Goal: Information Seeking & Learning: Check status

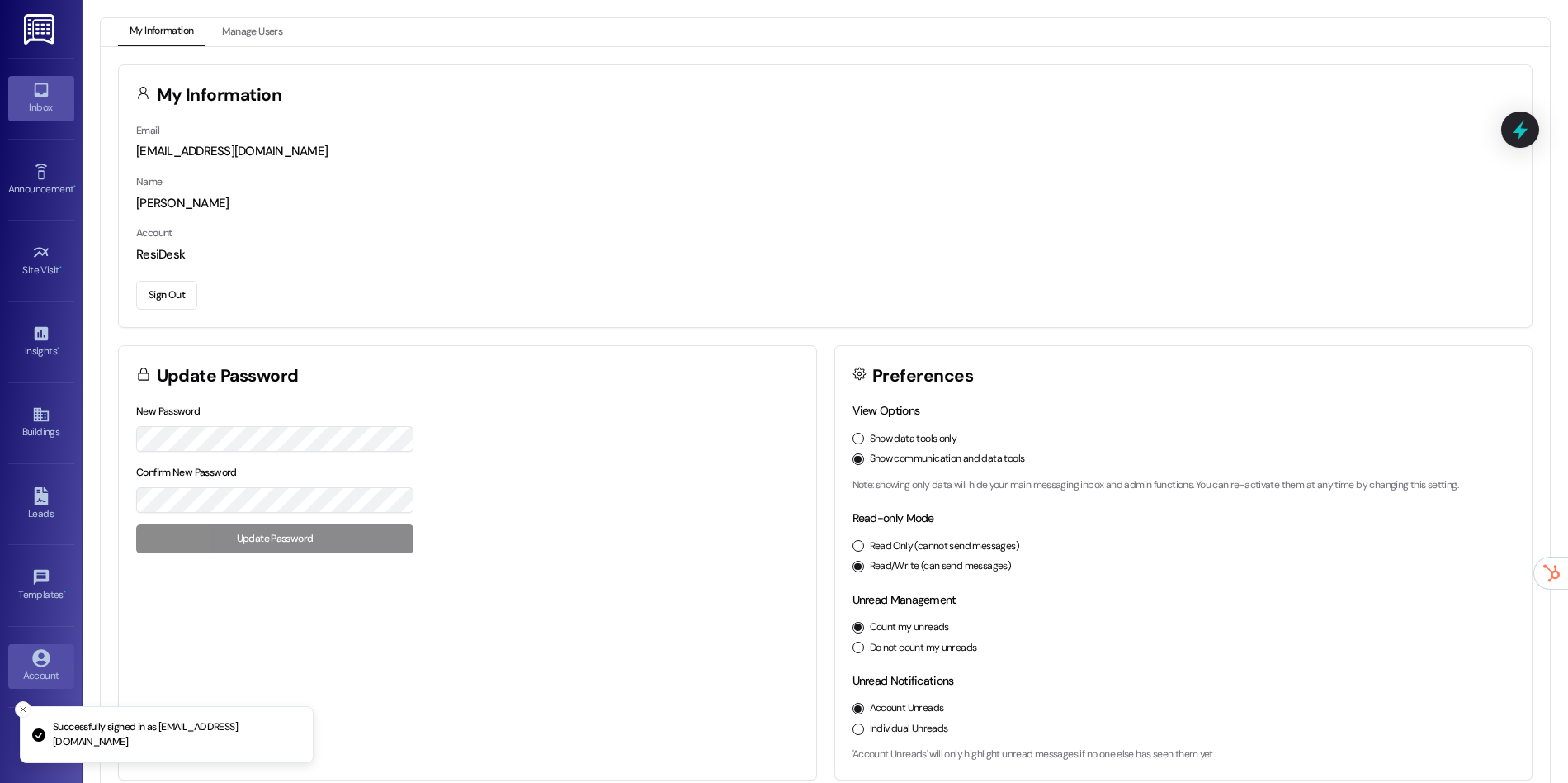
click at [11, 85] on link "Inbox" at bounding box center [42, 98] width 66 height 45
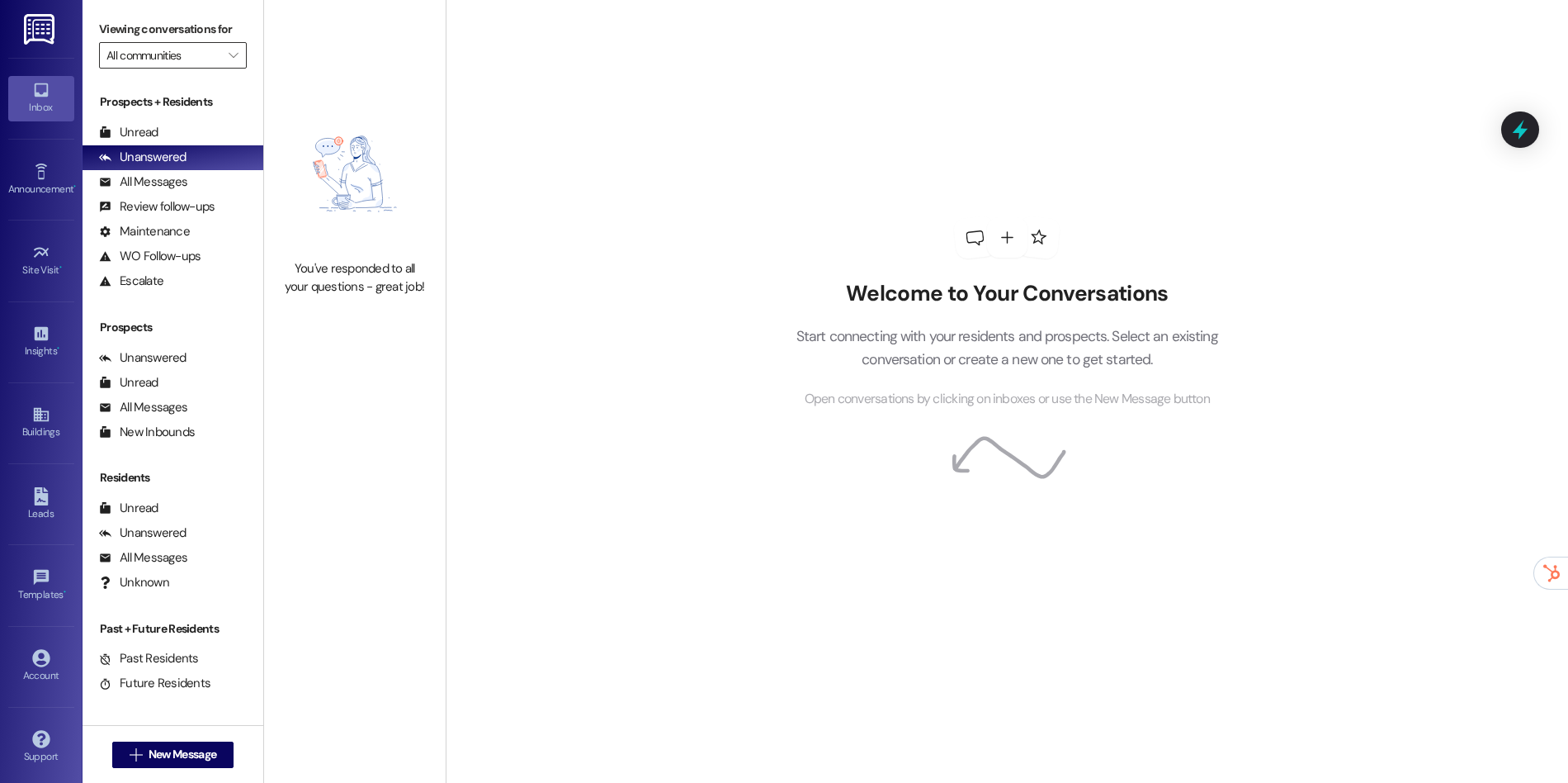
click at [199, 55] on input "All communities" at bounding box center [163, 55] width 114 height 27
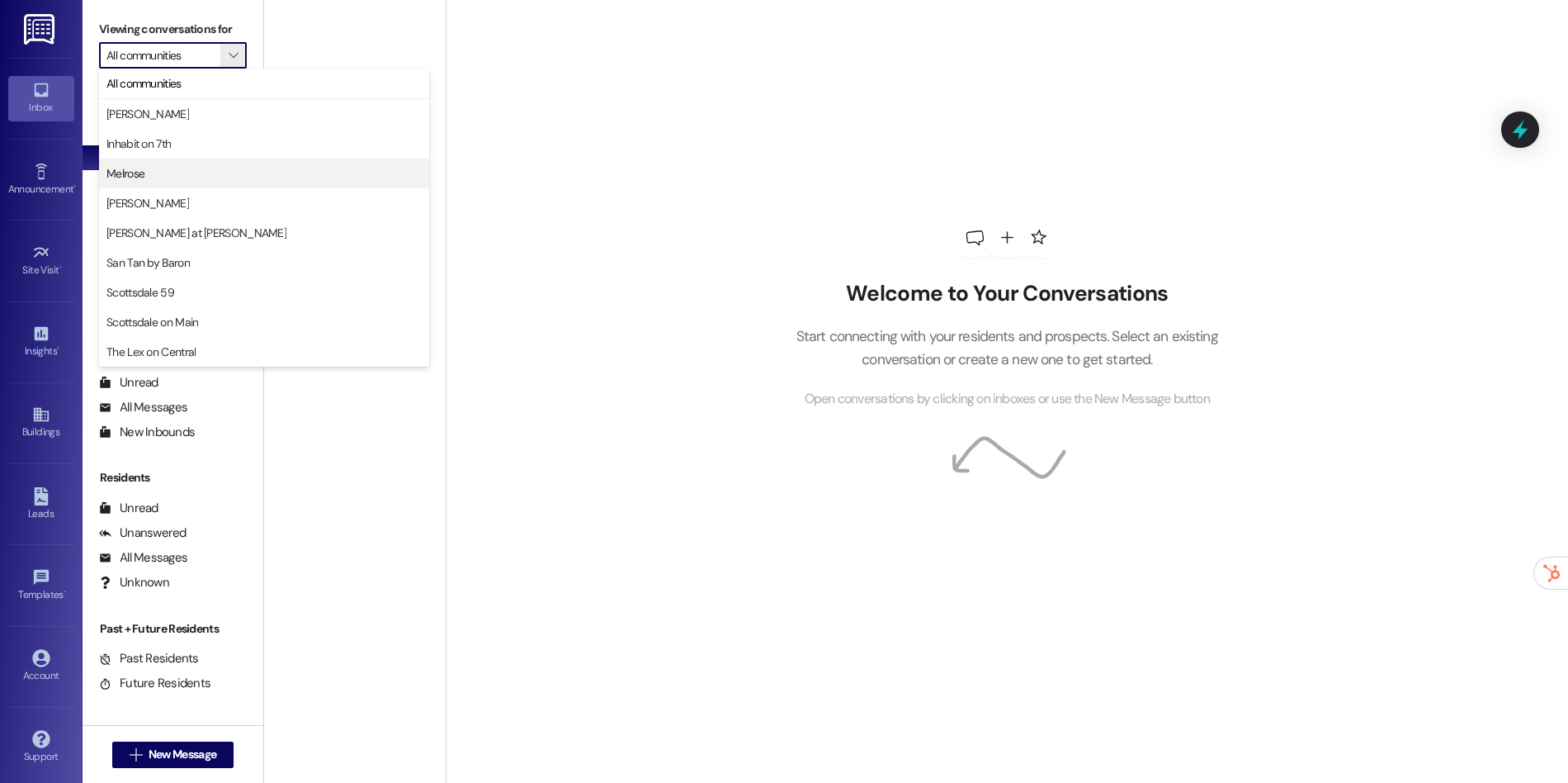
click at [185, 173] on span "Melrose" at bounding box center [263, 173] width 315 height 16
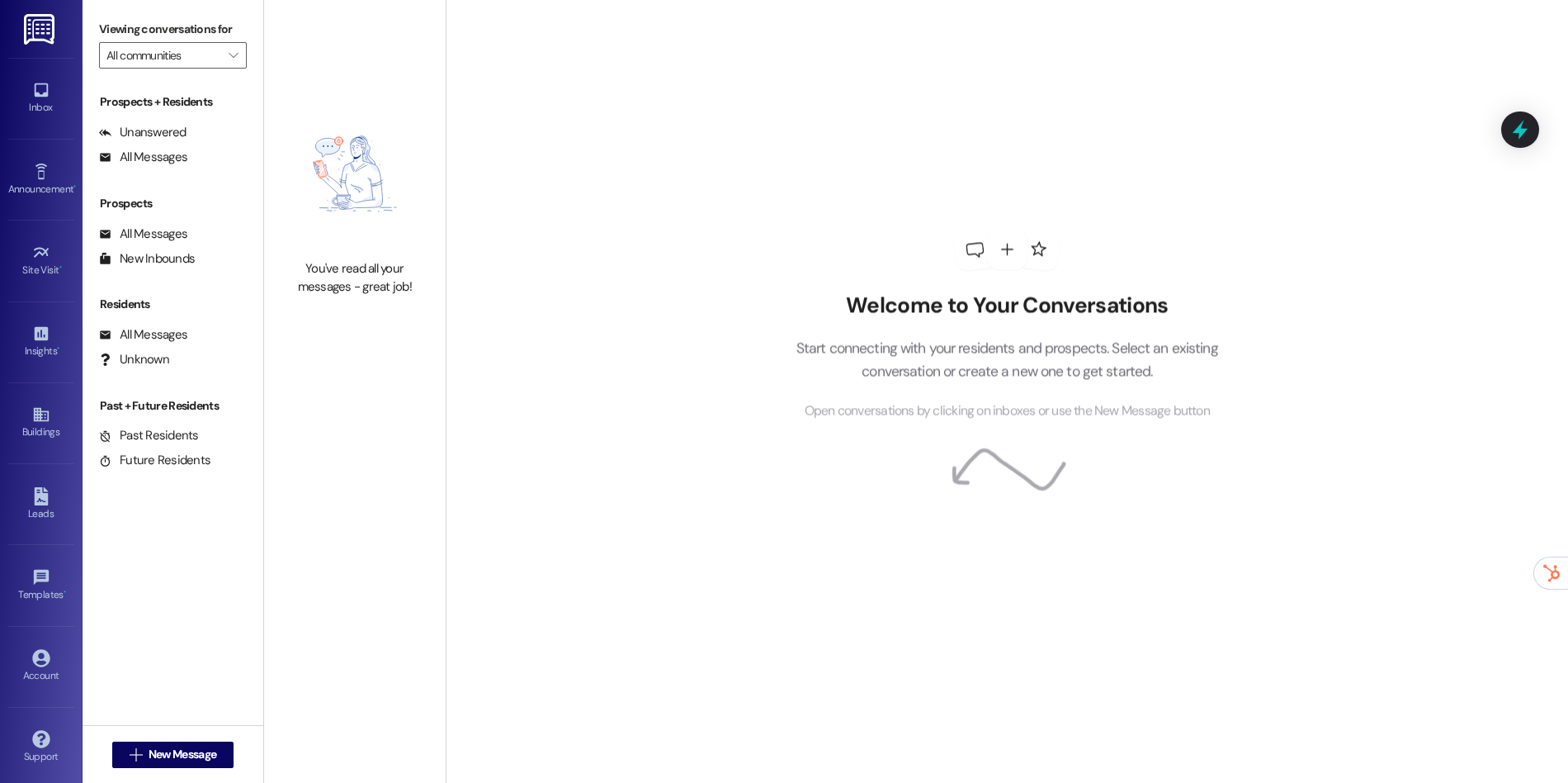
type input "Melrose"
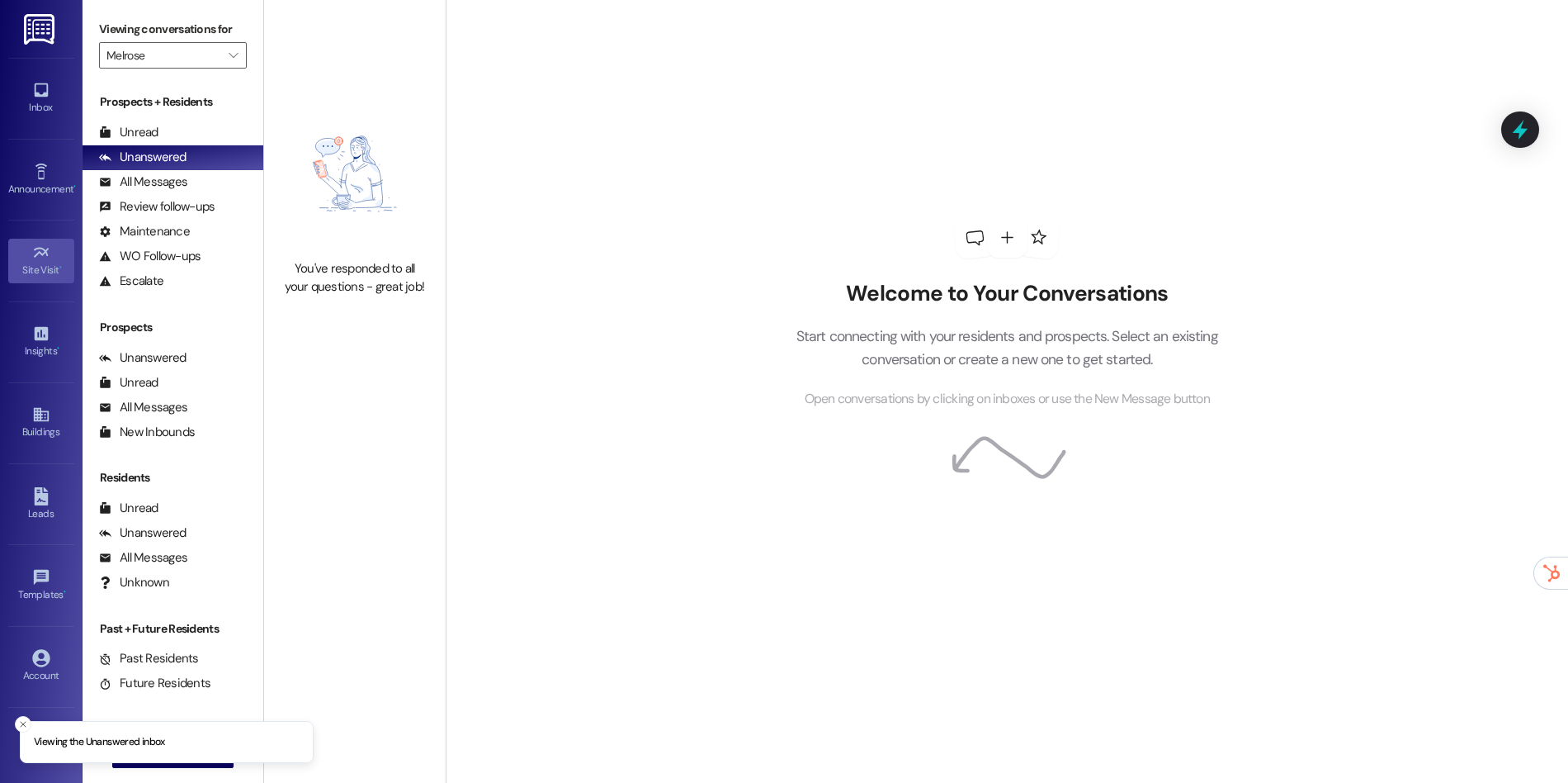
click at [35, 257] on icon at bounding box center [41, 252] width 18 height 18
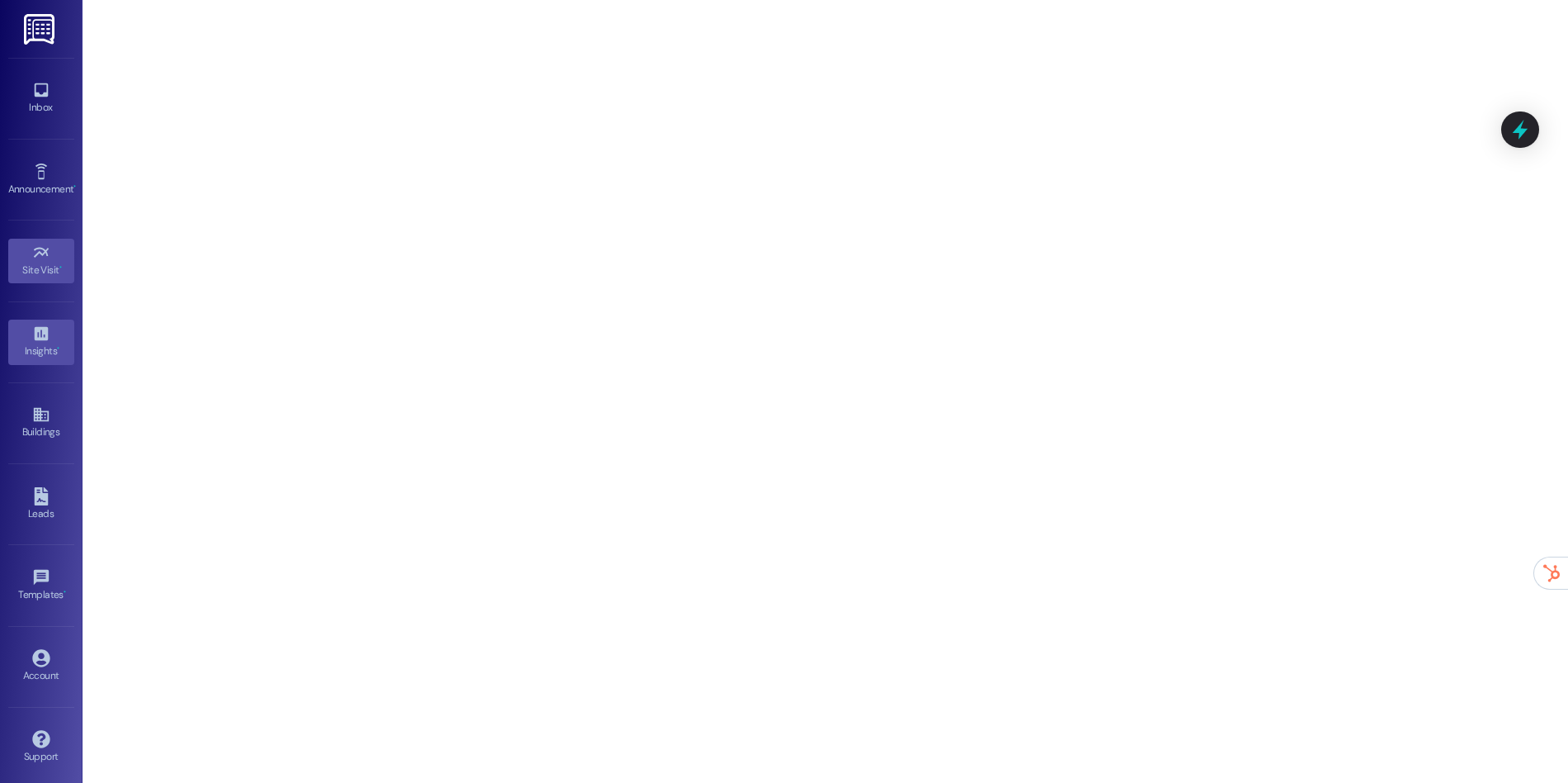
click at [28, 344] on div "Insights •" at bounding box center [41, 351] width 82 height 16
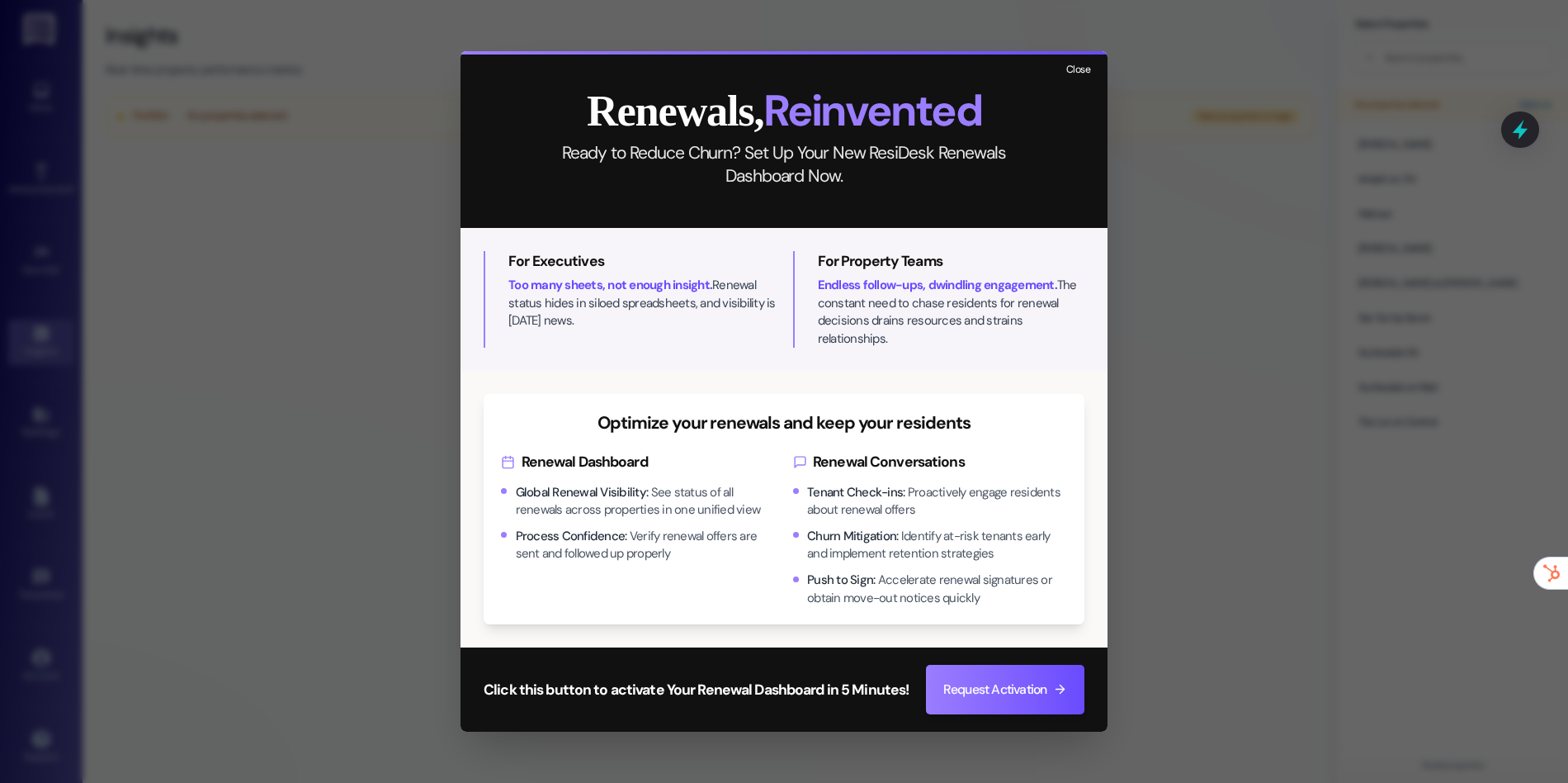
click at [1075, 81] on button "Close" at bounding box center [1077, 71] width 35 height 21
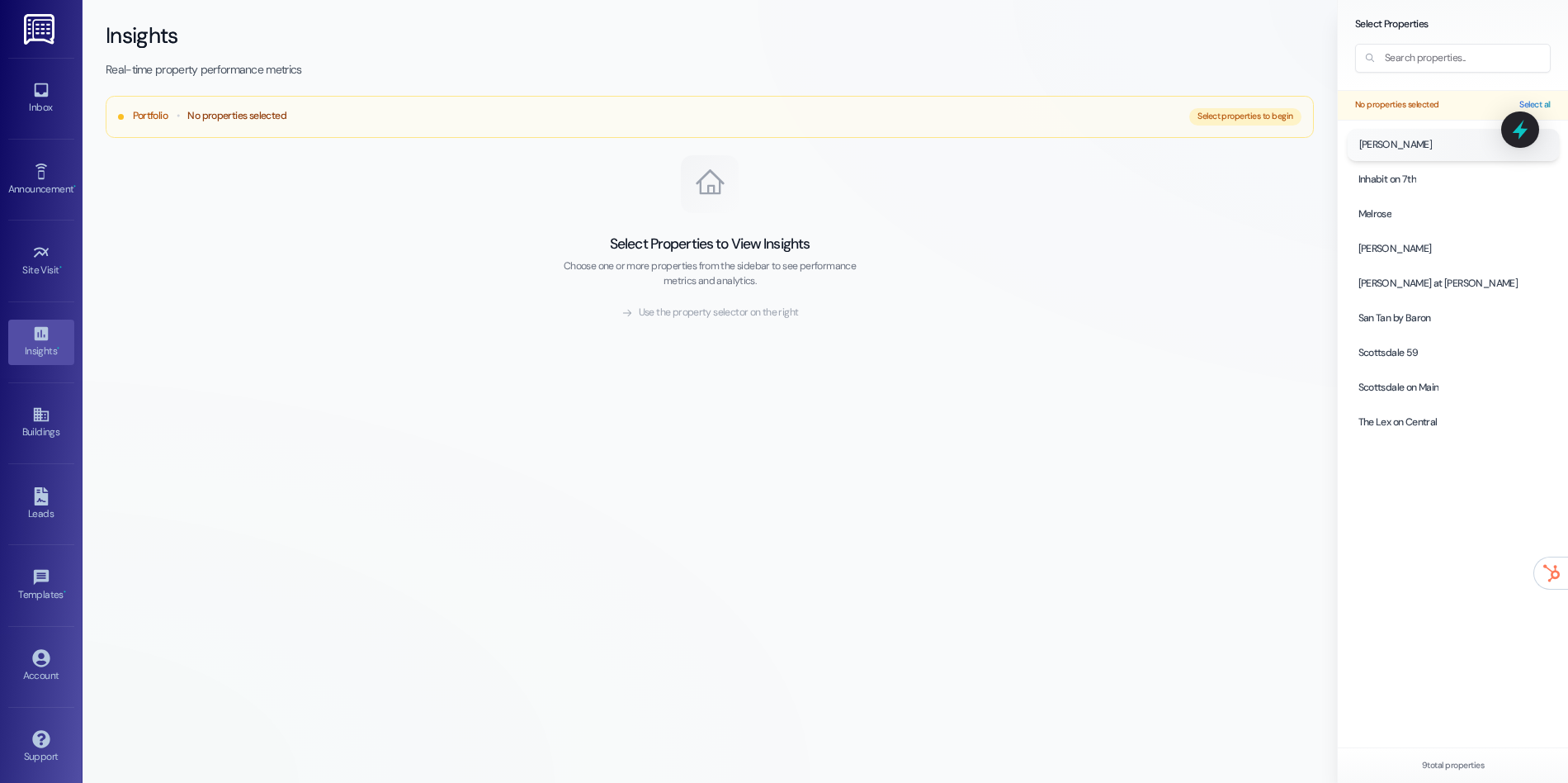
click at [1406, 155] on div at bounding box center [1453, 144] width 212 height 31
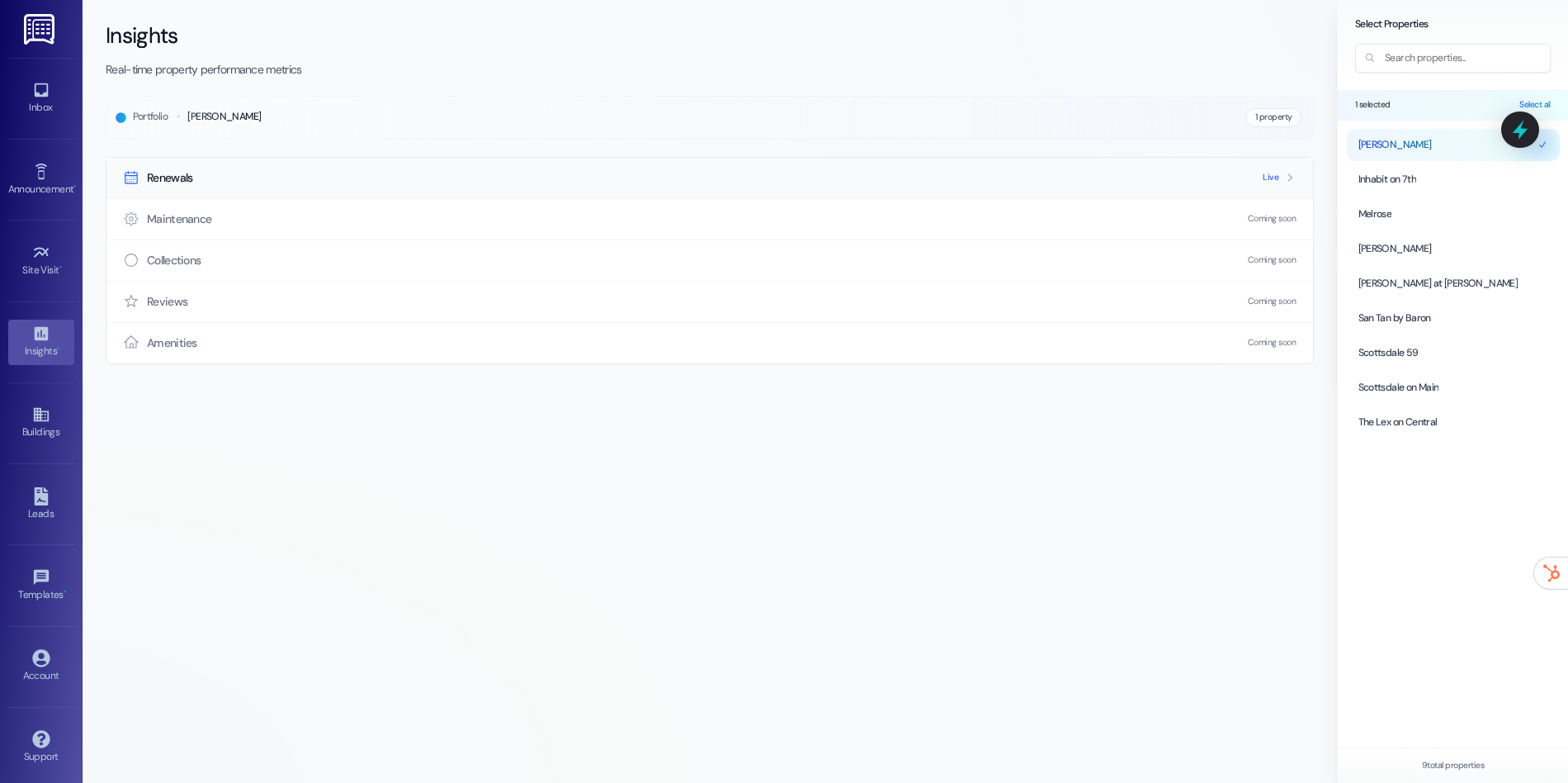
click at [963, 187] on div "Renewals Live" at bounding box center [710, 177] width 1207 height 41
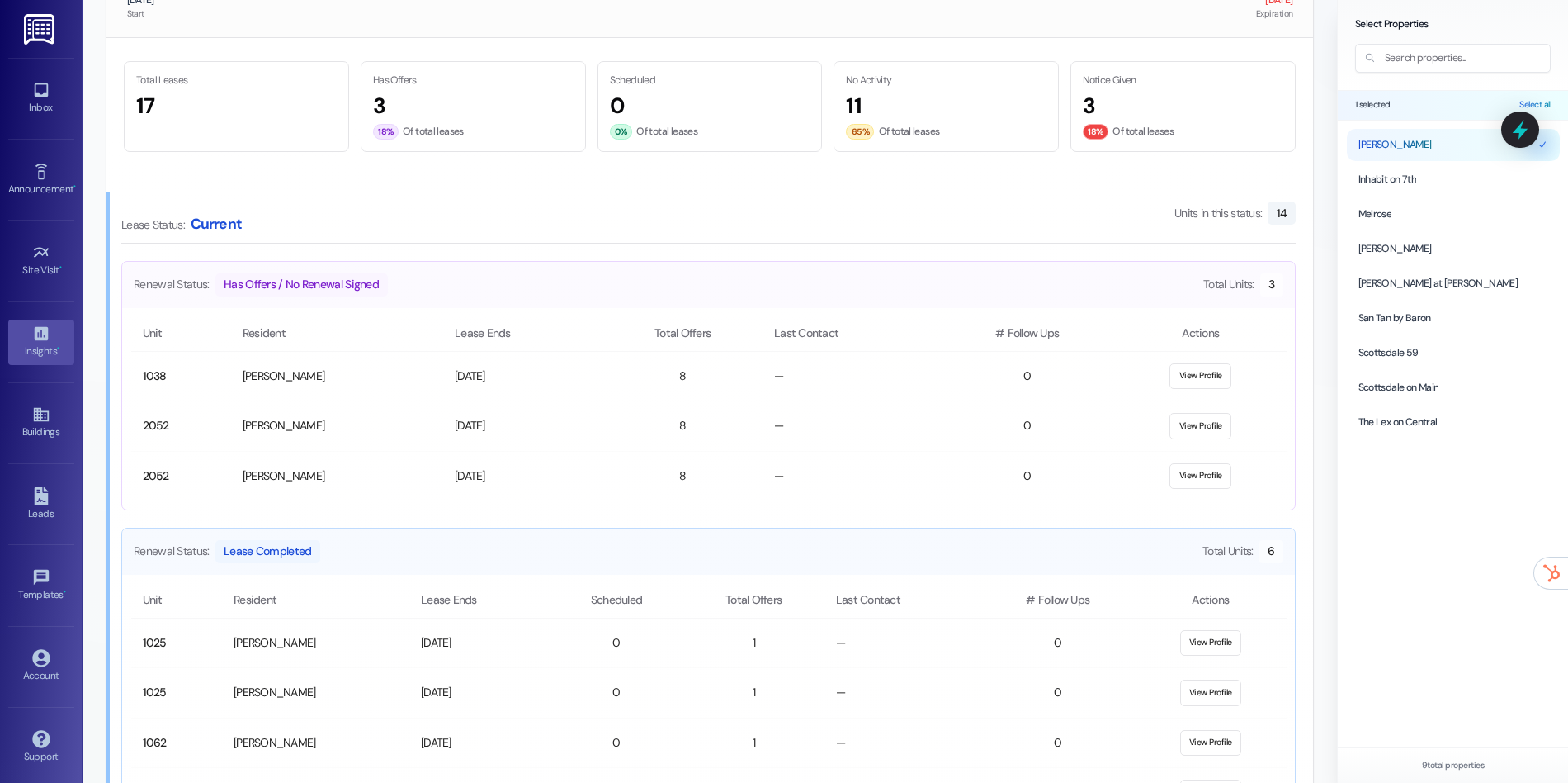
scroll to position [816, 0]
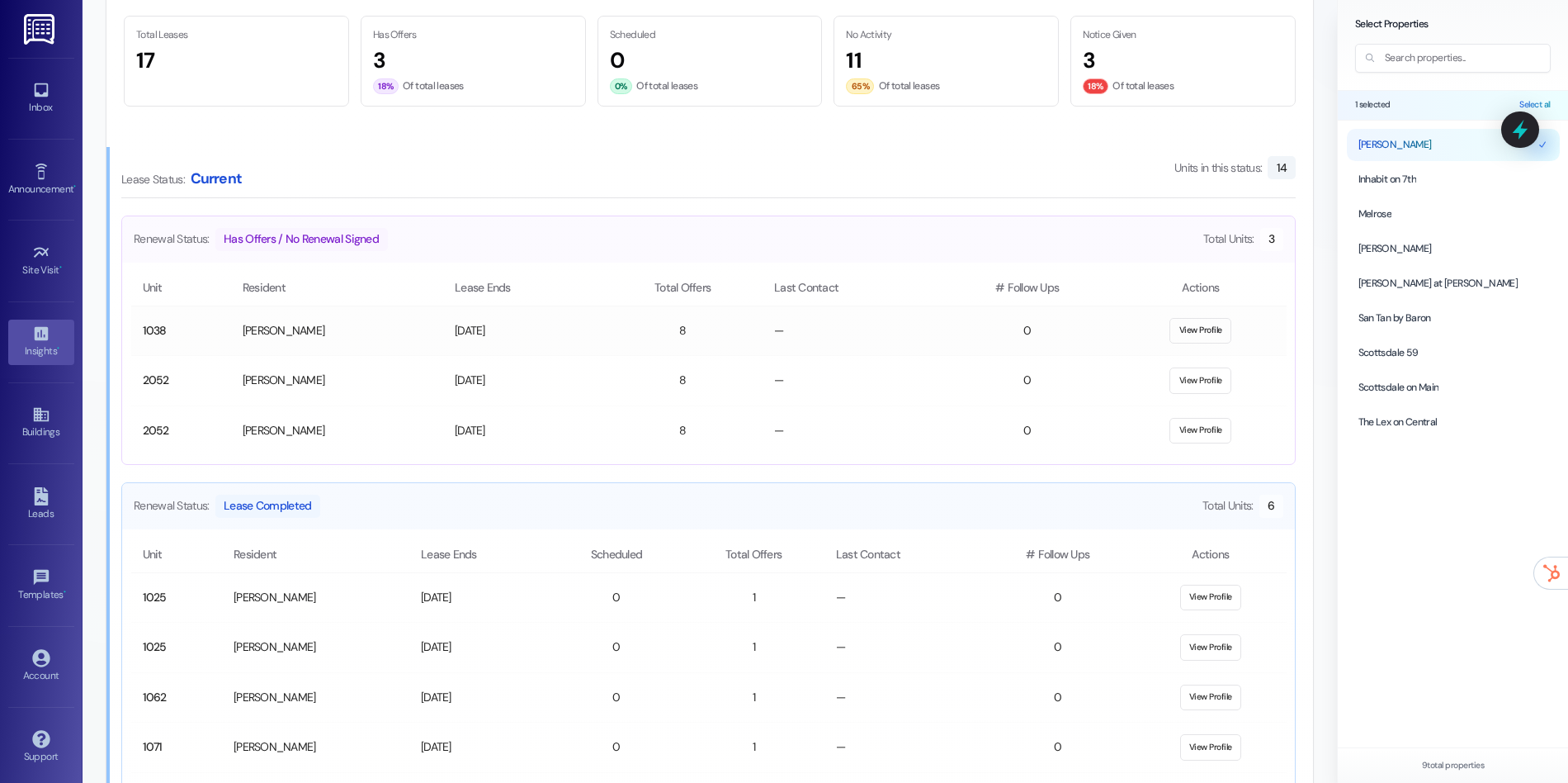
click at [1188, 338] on button "View Profile" at bounding box center [1199, 331] width 62 height 27
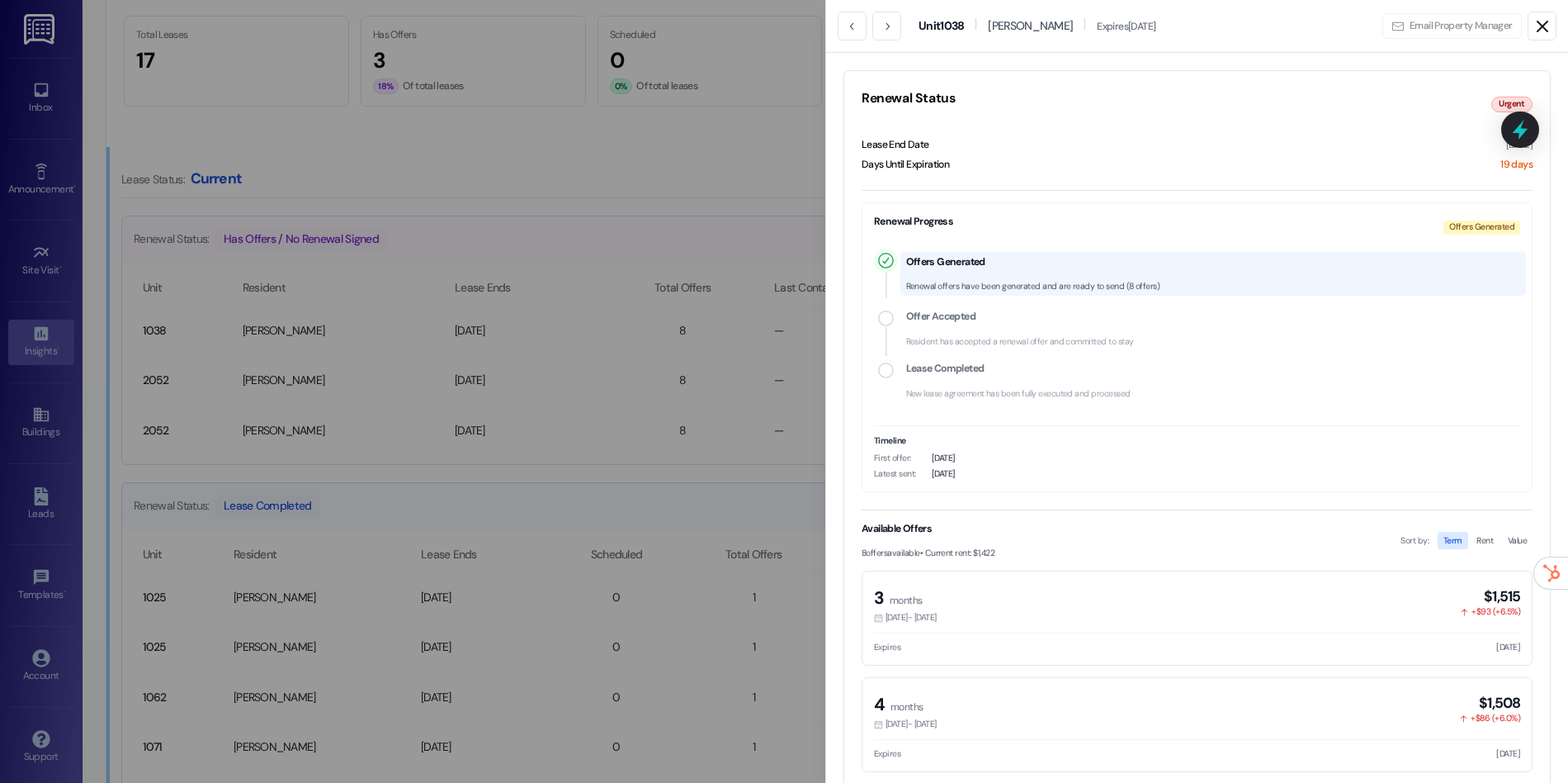
click at [1542, 30] on icon at bounding box center [1542, 26] width 20 height 20
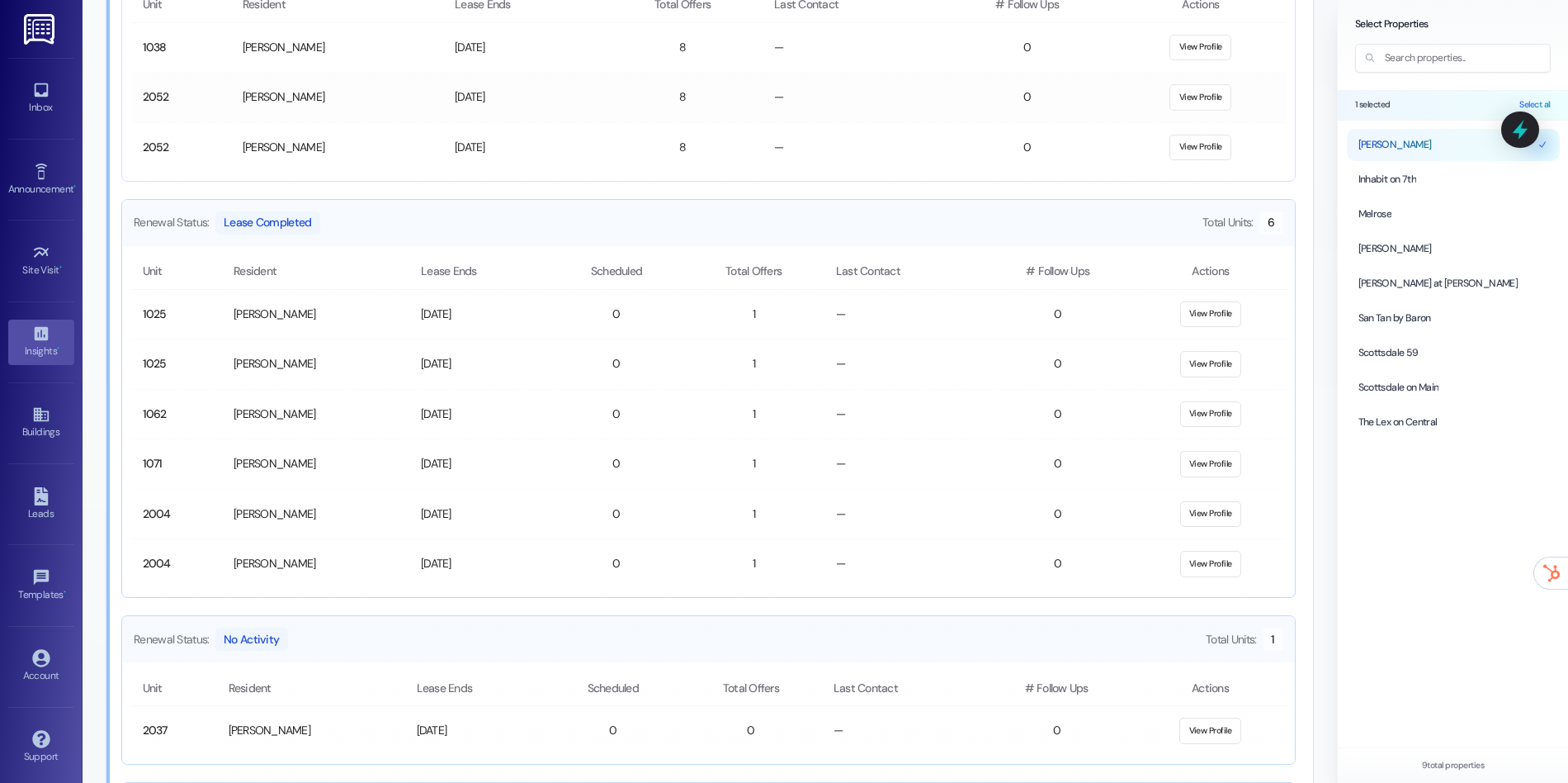
scroll to position [1109, 0]
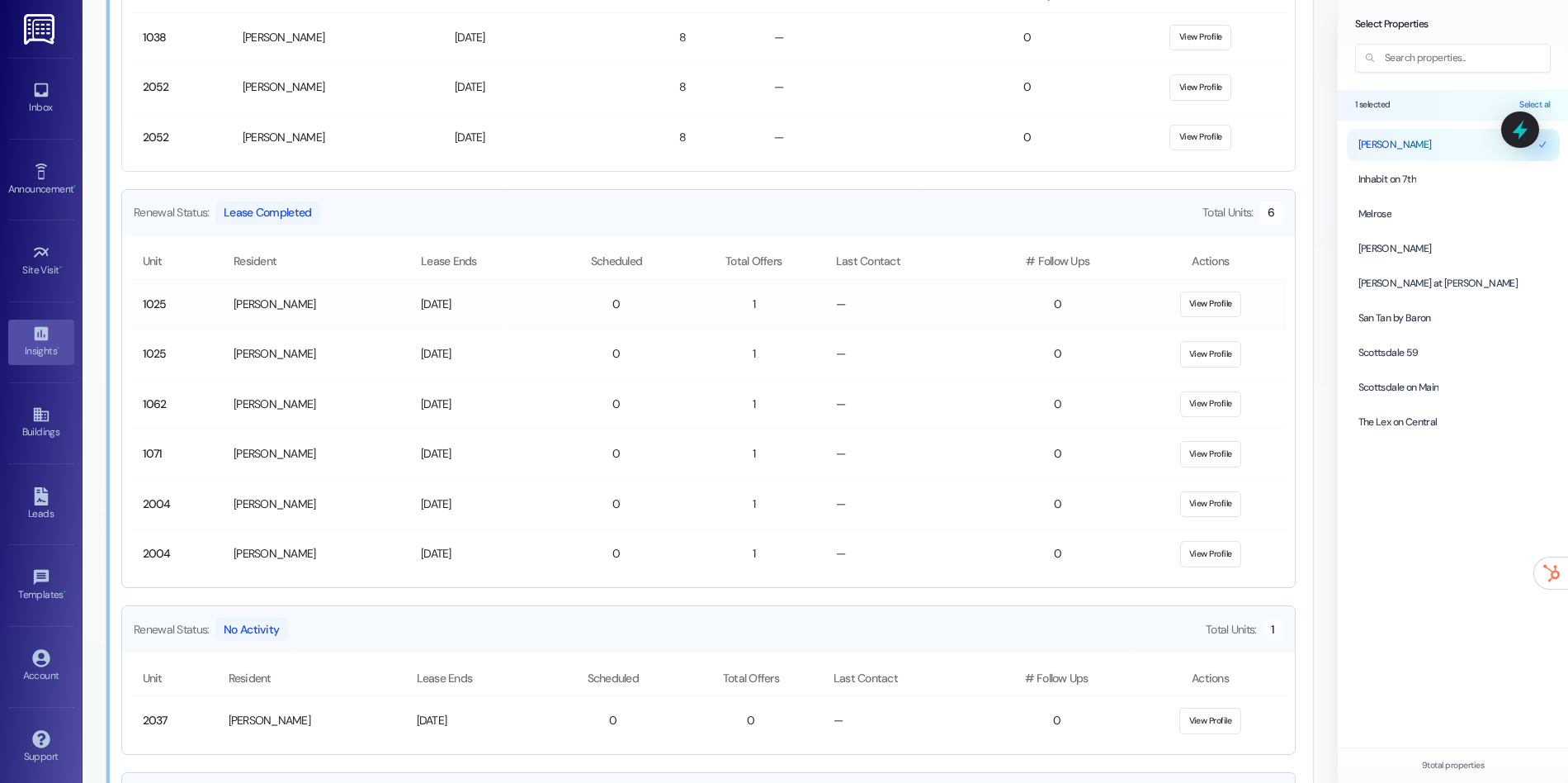
click at [1214, 311] on button "View Profile" at bounding box center [1211, 305] width 62 height 27
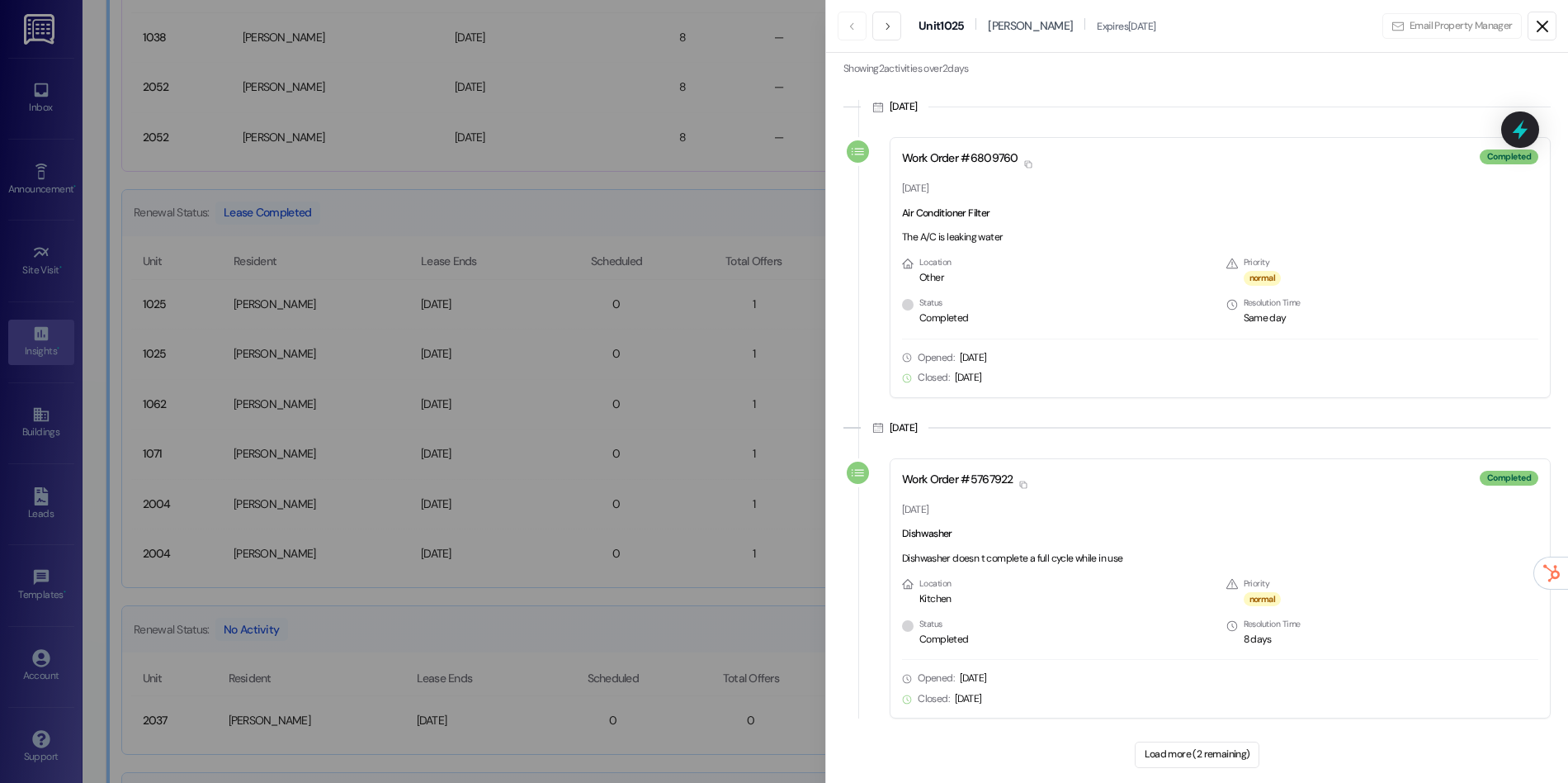
scroll to position [805, 0]
click at [1196, 760] on button "Load more (2 remaining)" at bounding box center [1198, 753] width 125 height 27
click at [1212, 757] on button "Load more (2 remaining)" at bounding box center [1198, 753] width 125 height 27
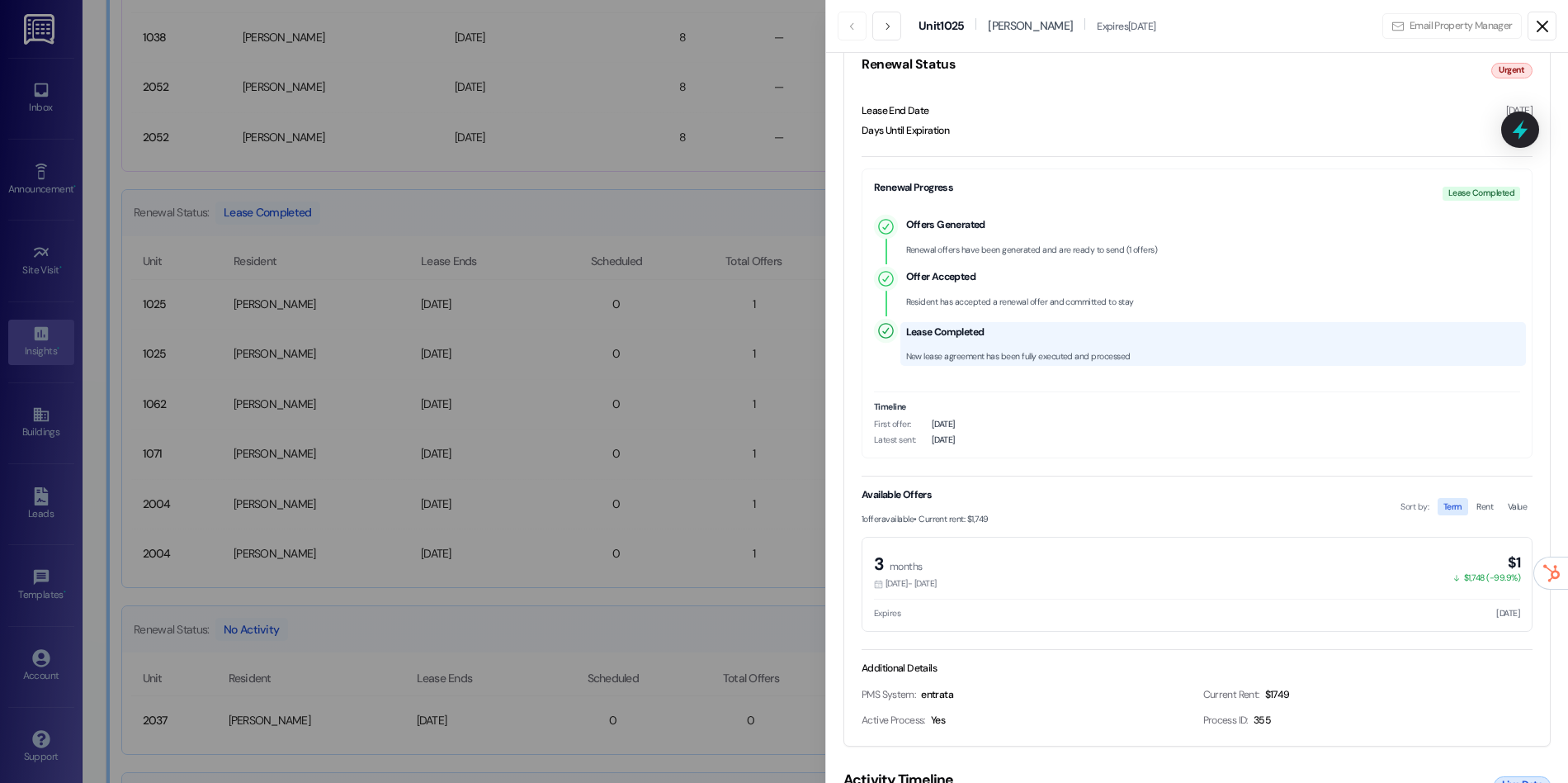
scroll to position [0, 0]
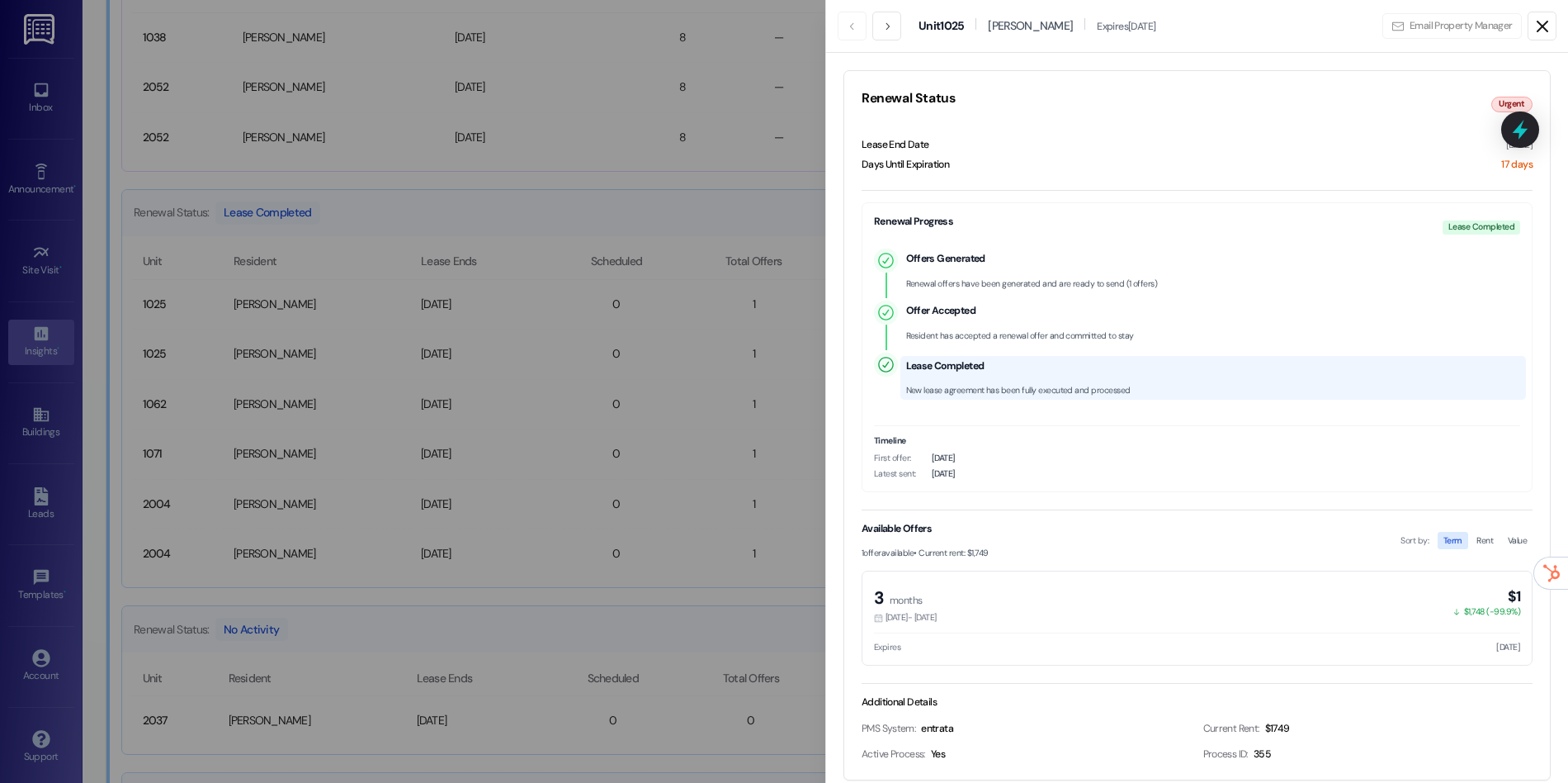
click at [1544, 21] on icon at bounding box center [1542, 26] width 20 height 20
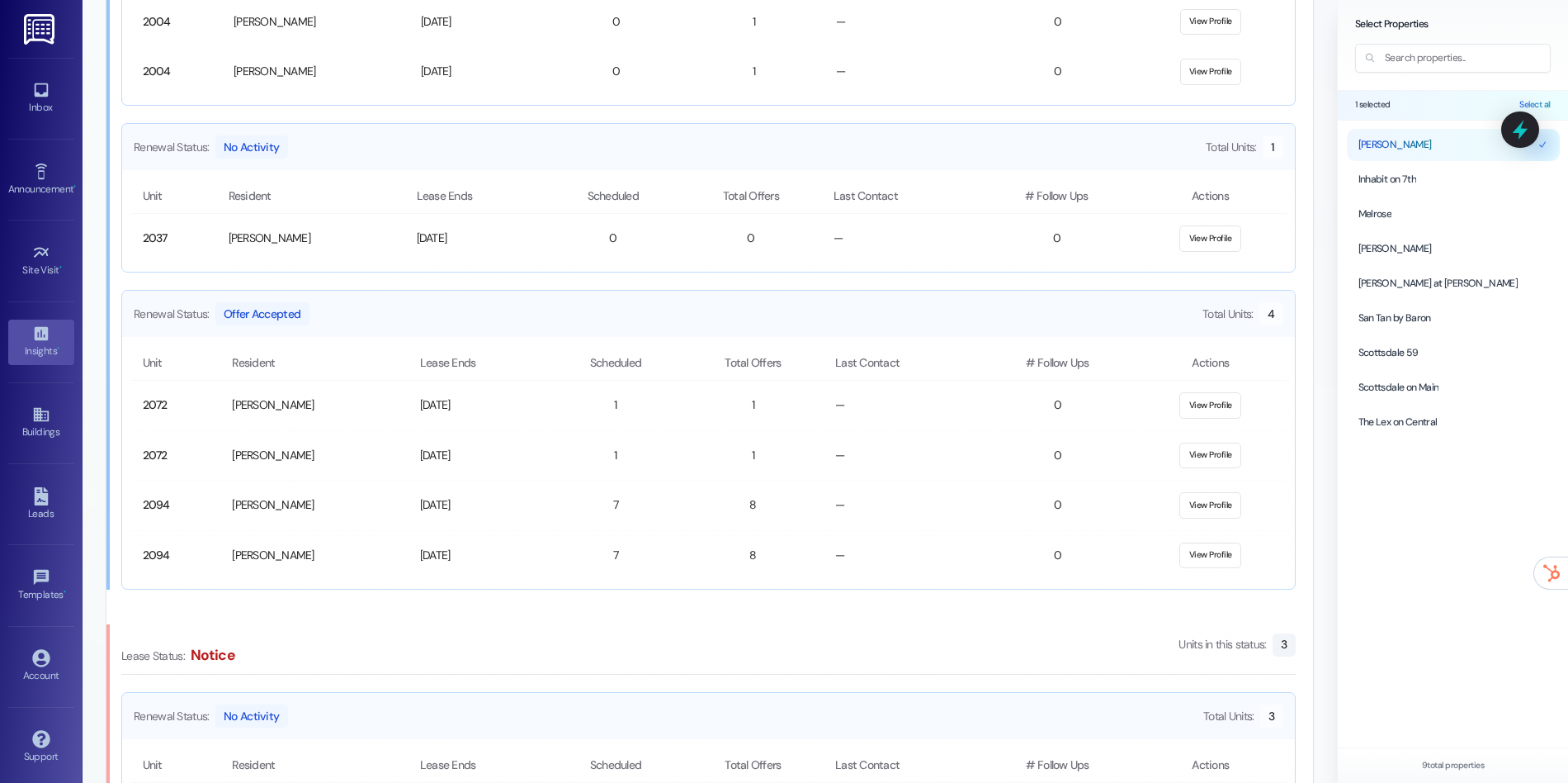
scroll to position [1617, 0]
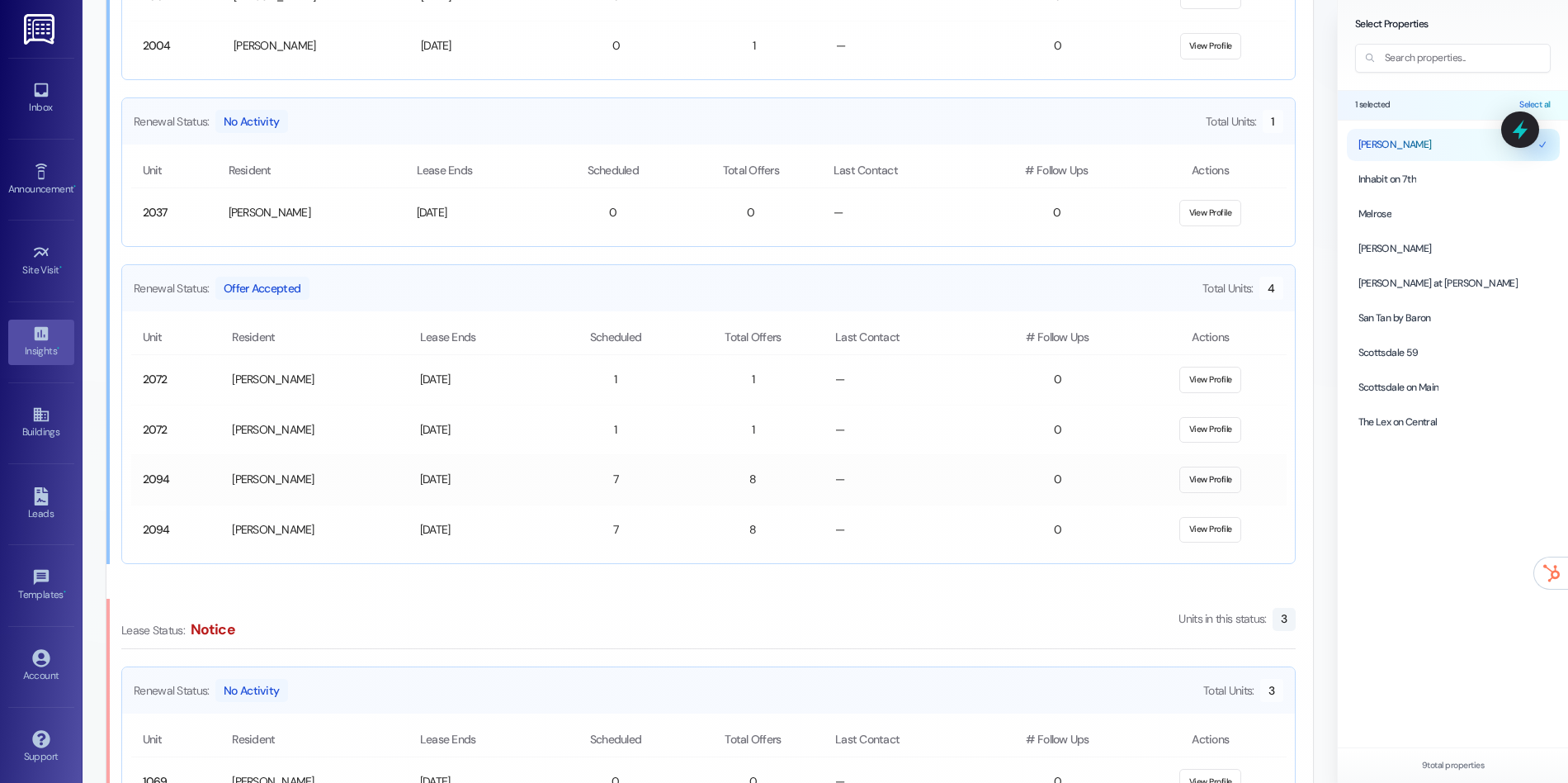
click at [1207, 481] on button "View Profile" at bounding box center [1210, 480] width 62 height 27
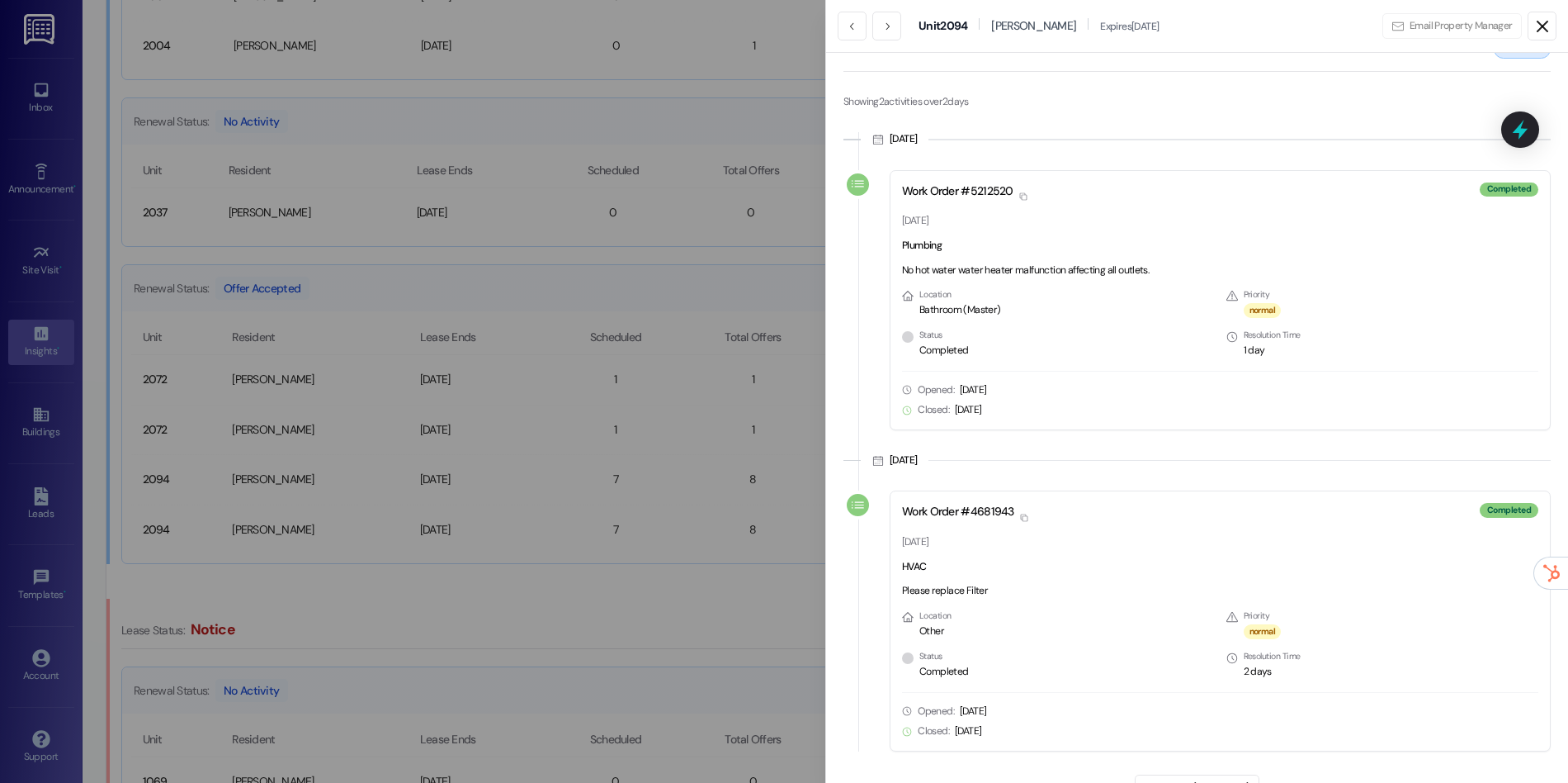
scroll to position [1530, 0]
click at [1544, 28] on line at bounding box center [1542, 27] width 9 height 9
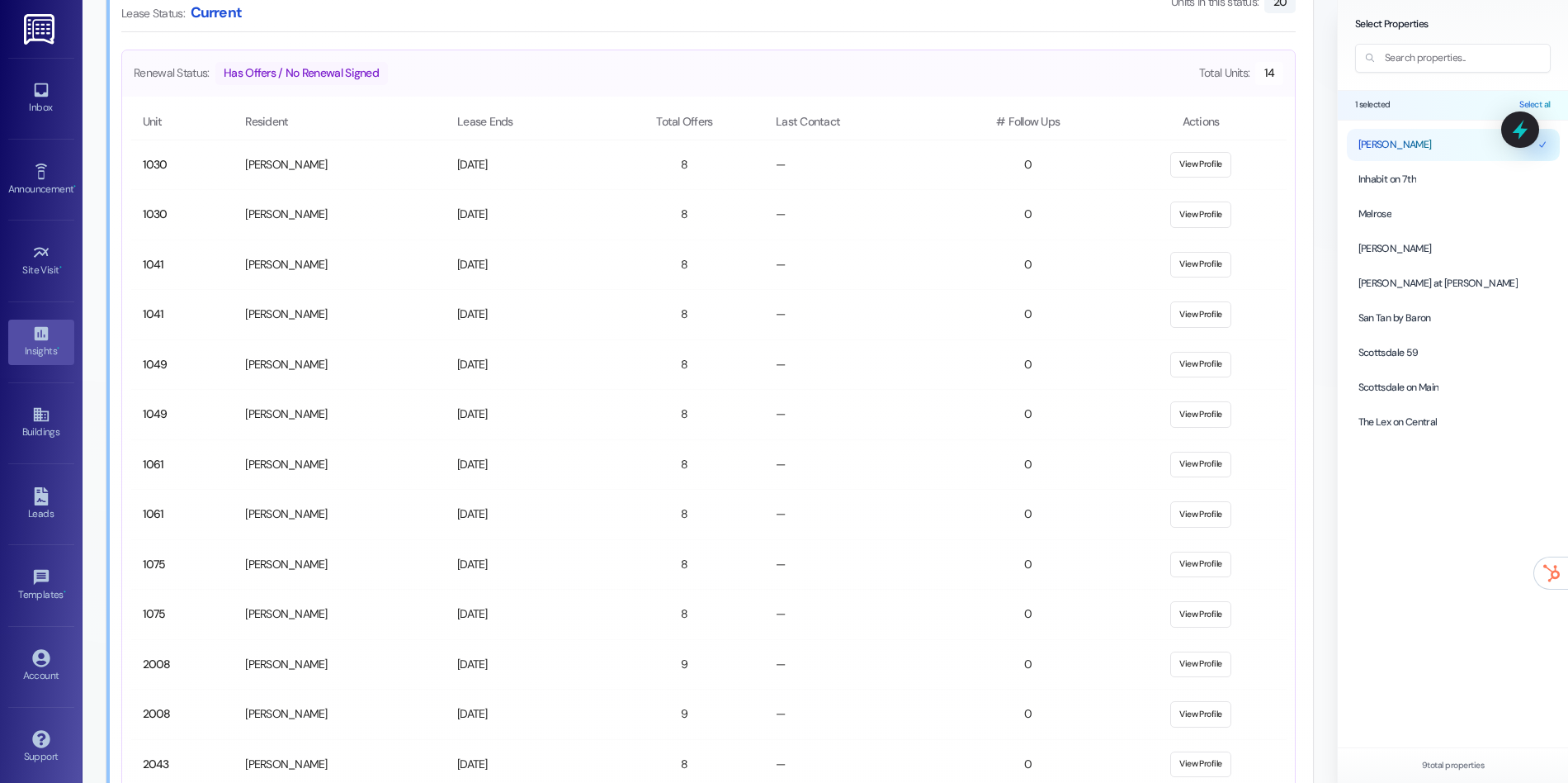
scroll to position [5147, 0]
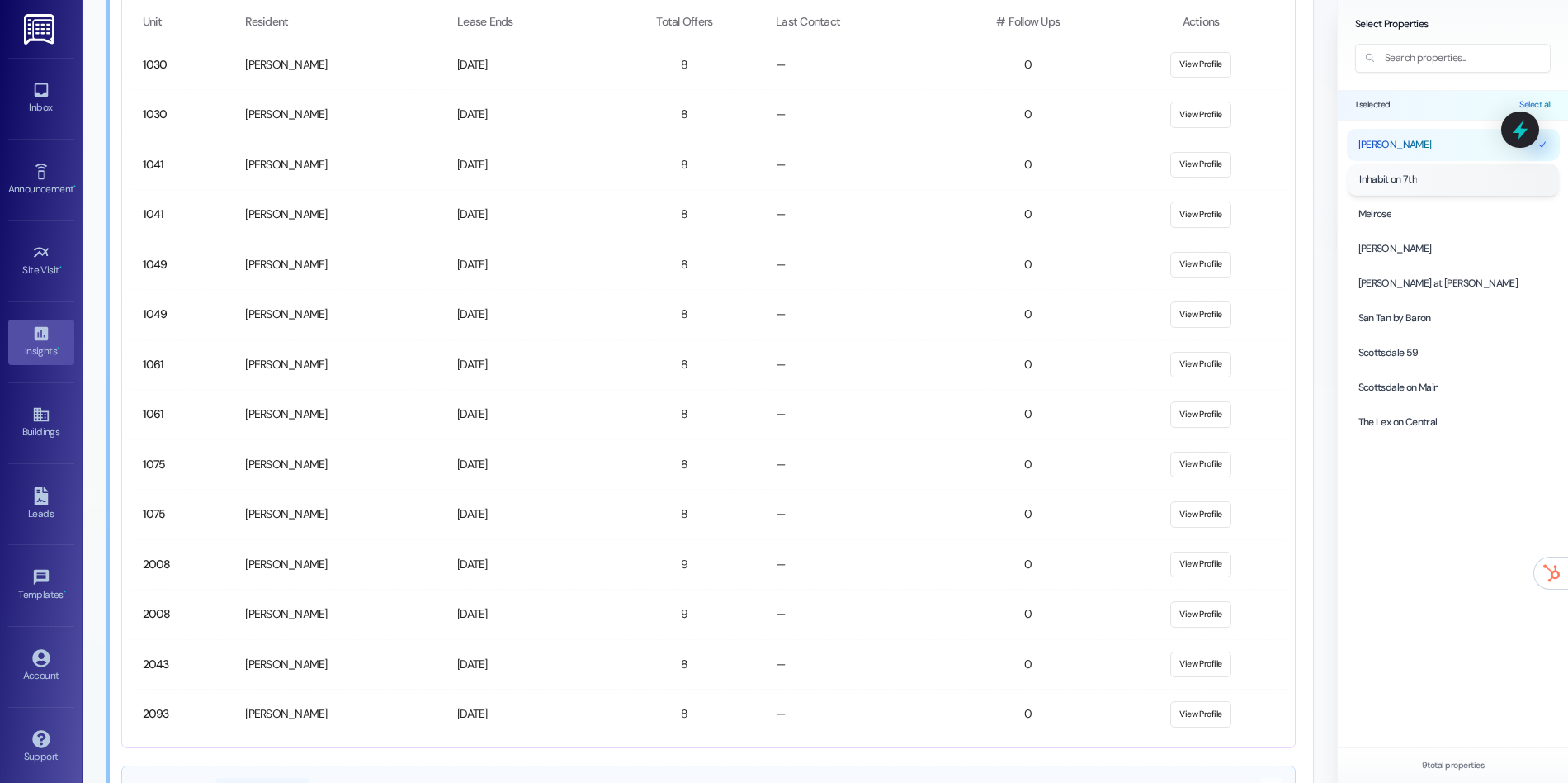
click at [1355, 188] on div at bounding box center [1453, 178] width 210 height 31
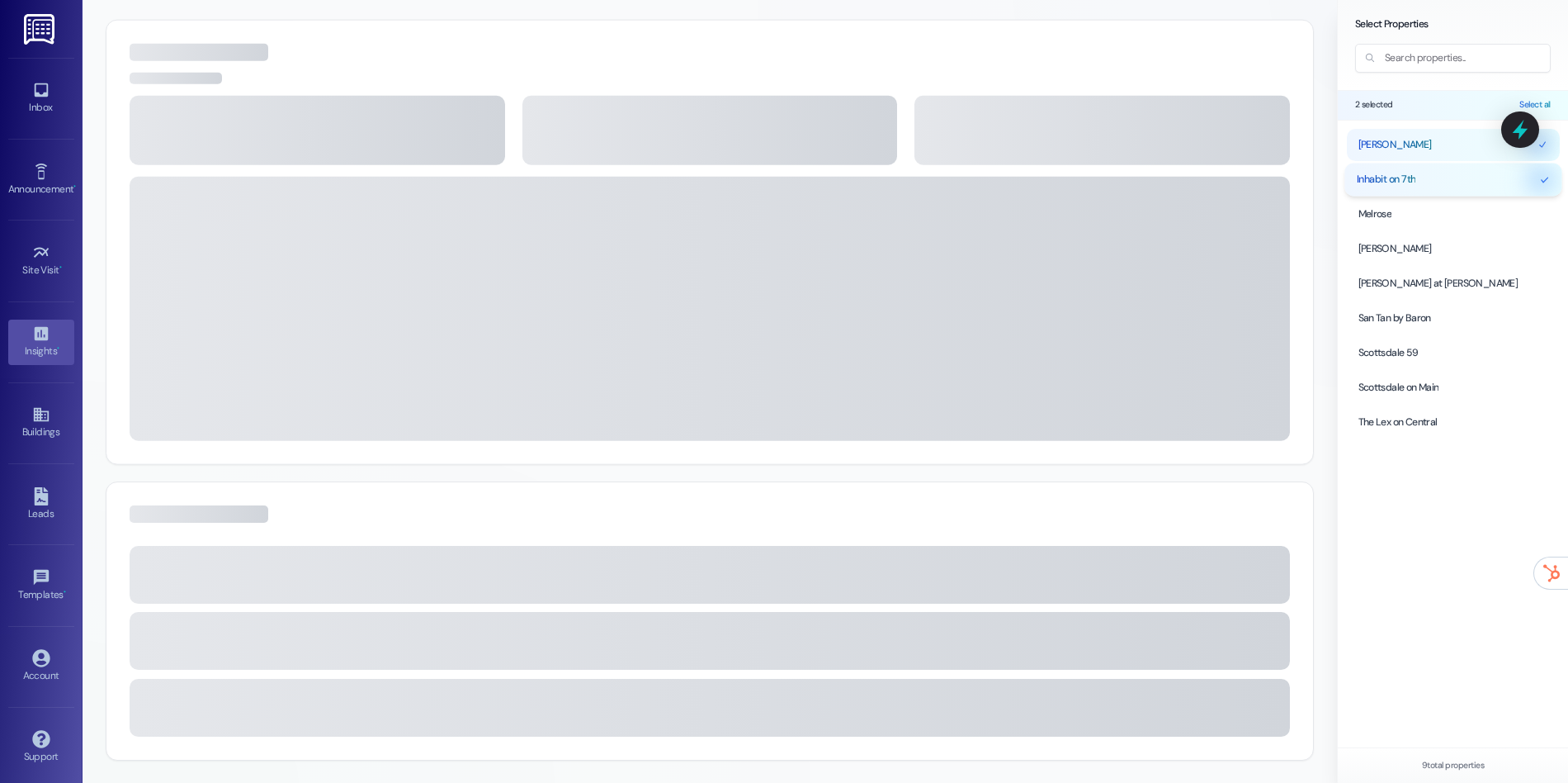
scroll to position [5147, 0]
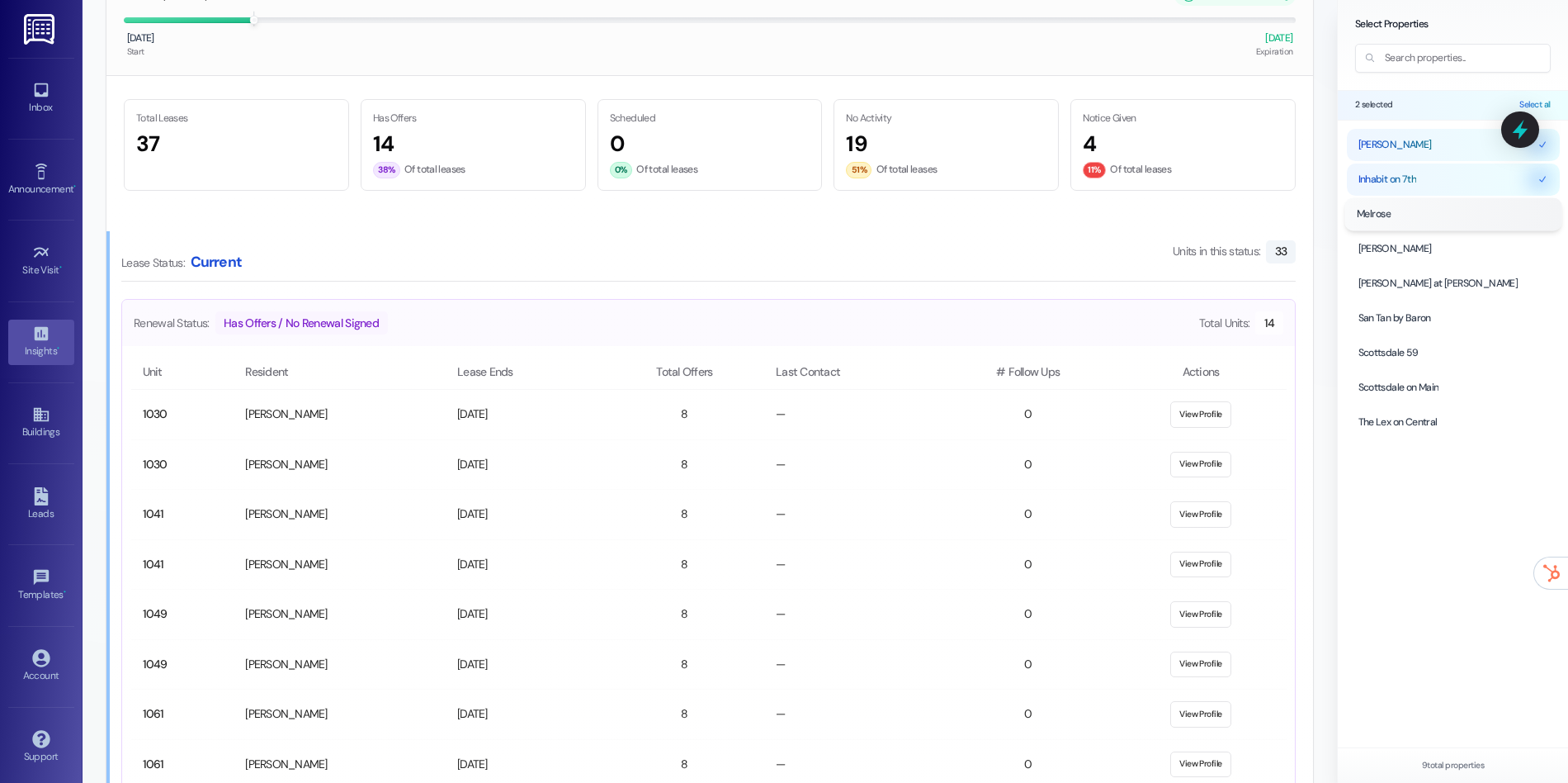
click at [1370, 228] on div at bounding box center [1452, 214] width 217 height 32
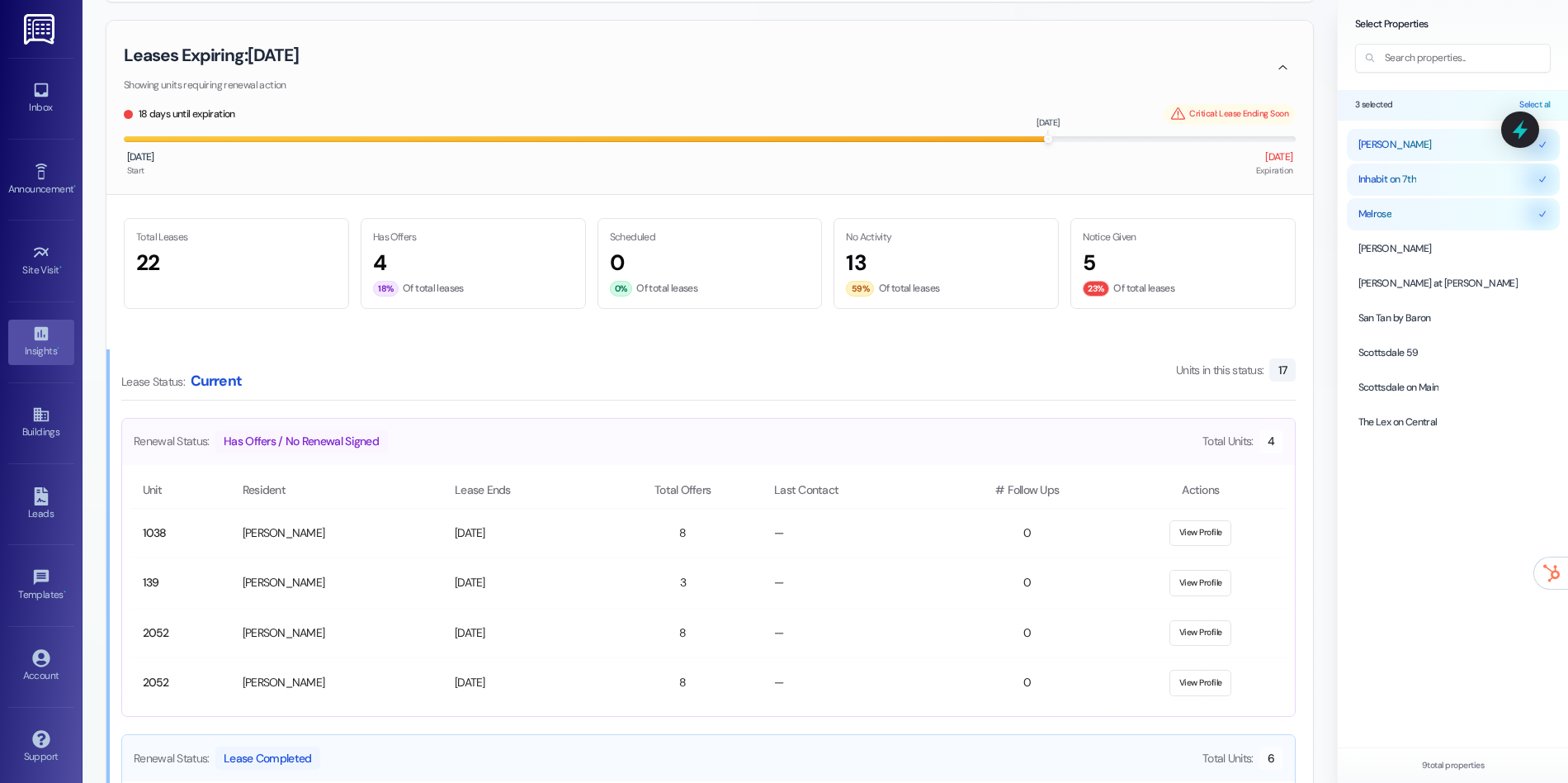
scroll to position [643, 0]
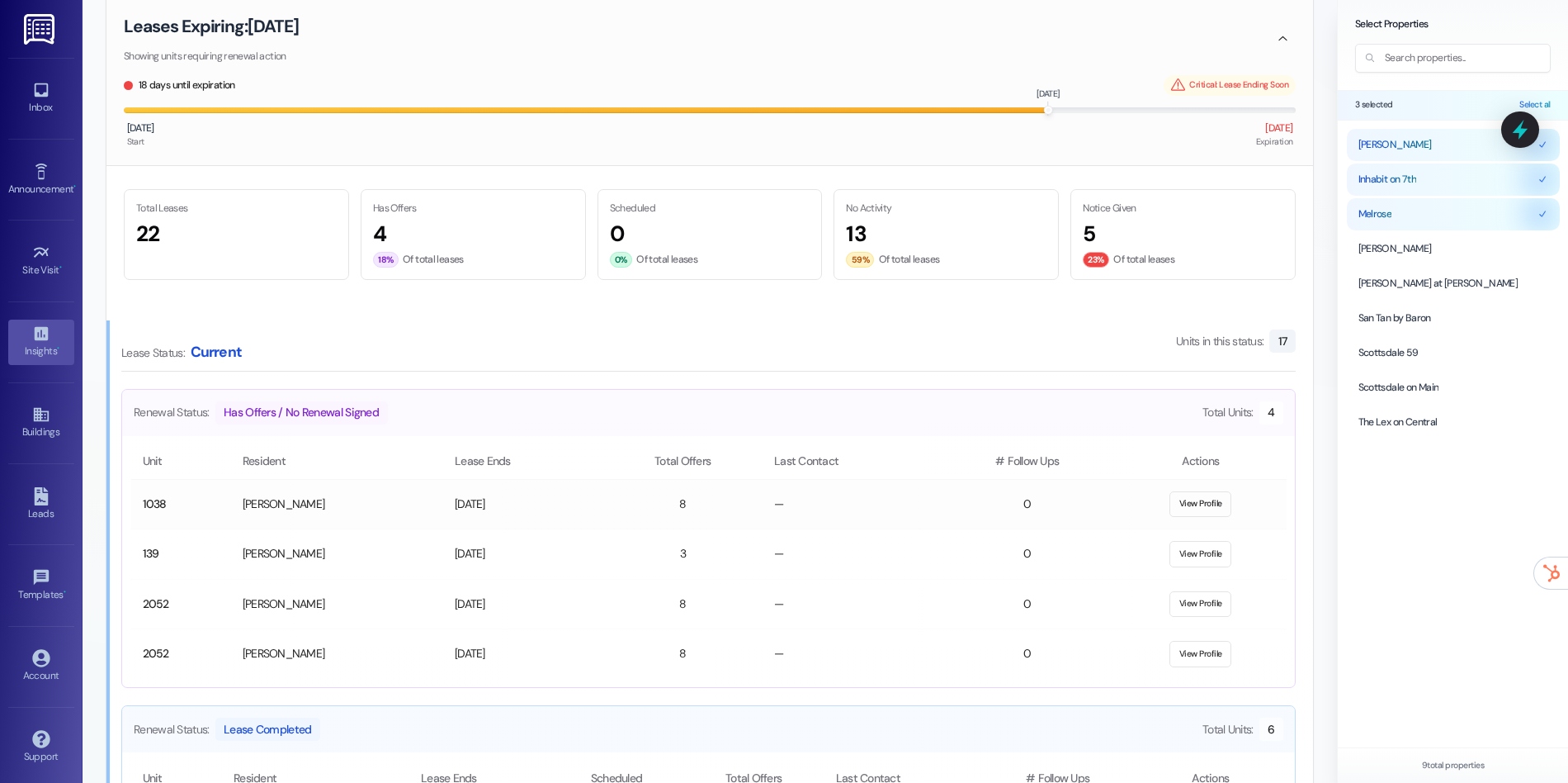
click at [1214, 503] on button "View Profile" at bounding box center [1199, 504] width 62 height 27
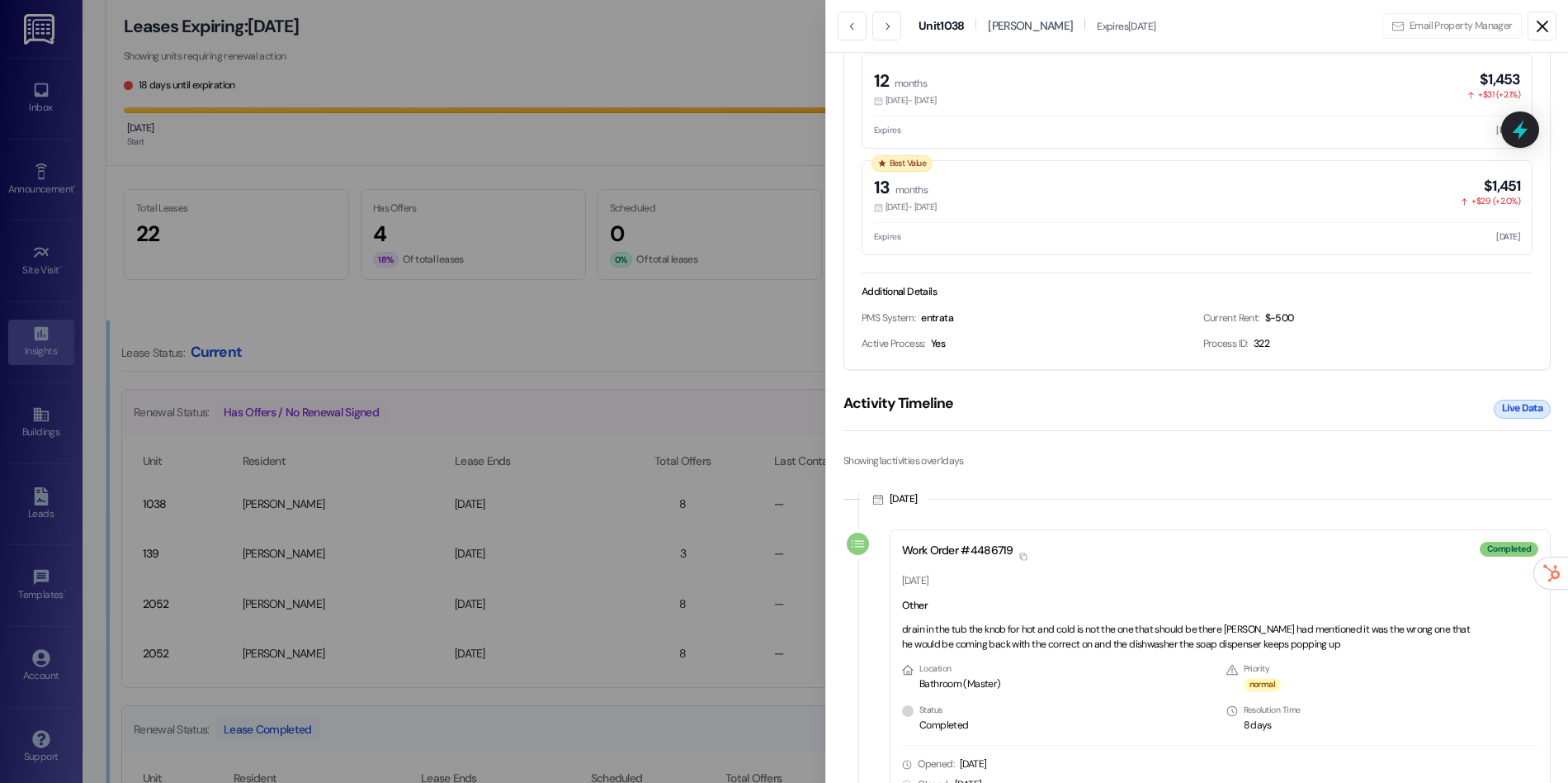
scroll to position [1244, 0]
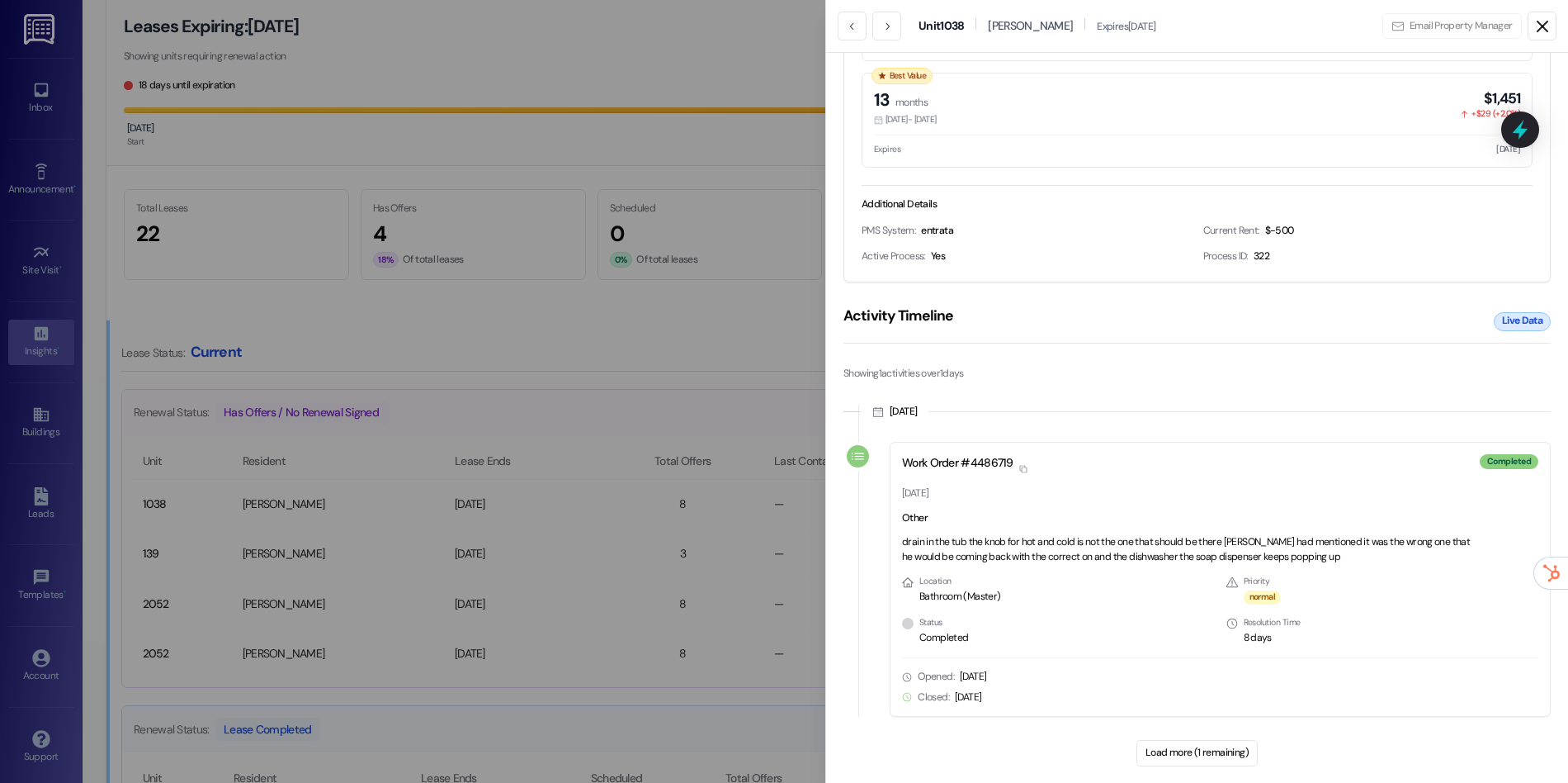
click at [1217, 752] on button "Load more (1 remaining)" at bounding box center [1198, 754] width 122 height 27
click at [1541, 22] on icon at bounding box center [1542, 26] width 20 height 20
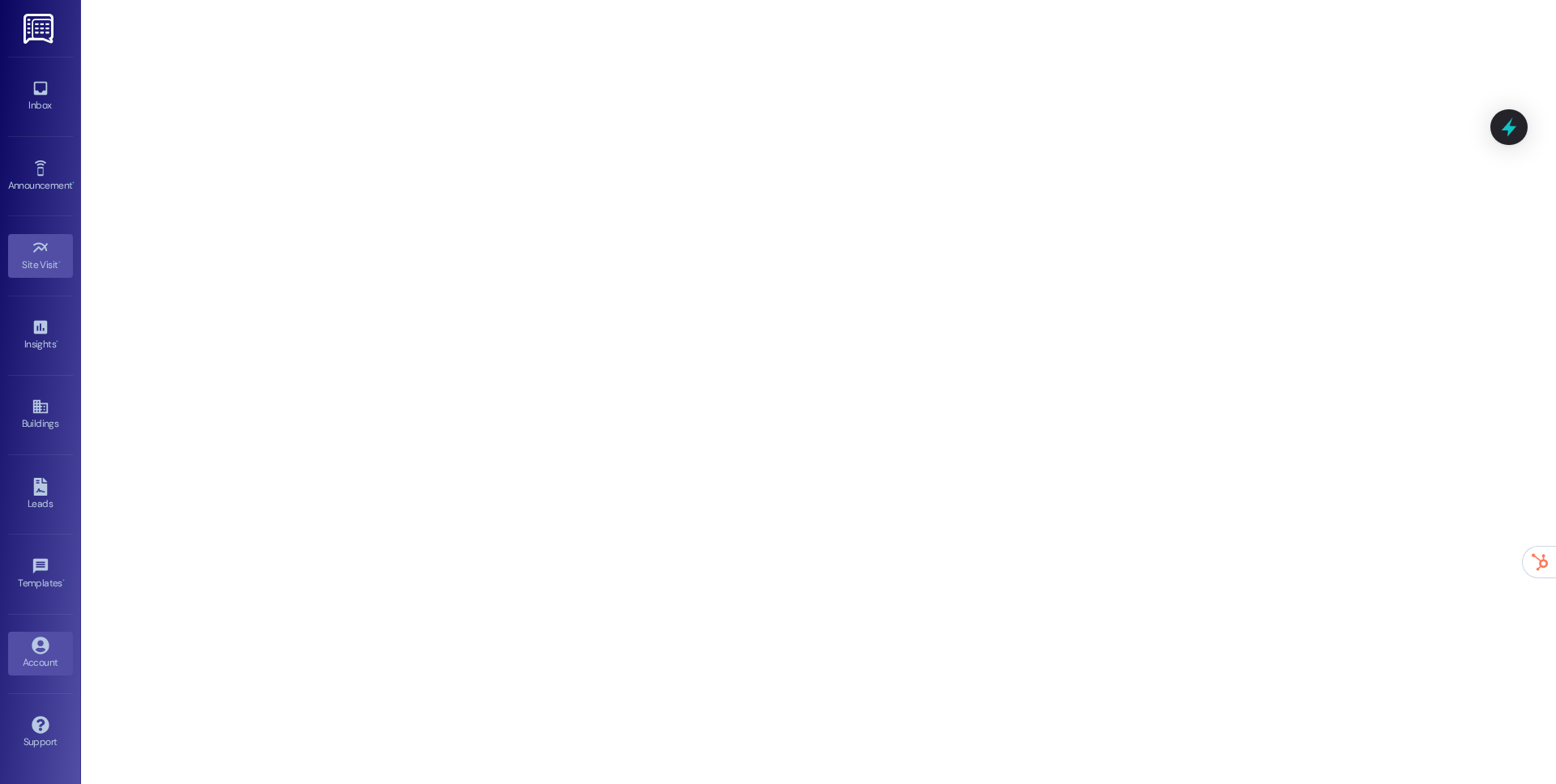
click at [49, 663] on div "Account" at bounding box center [40, 662] width 81 height 16
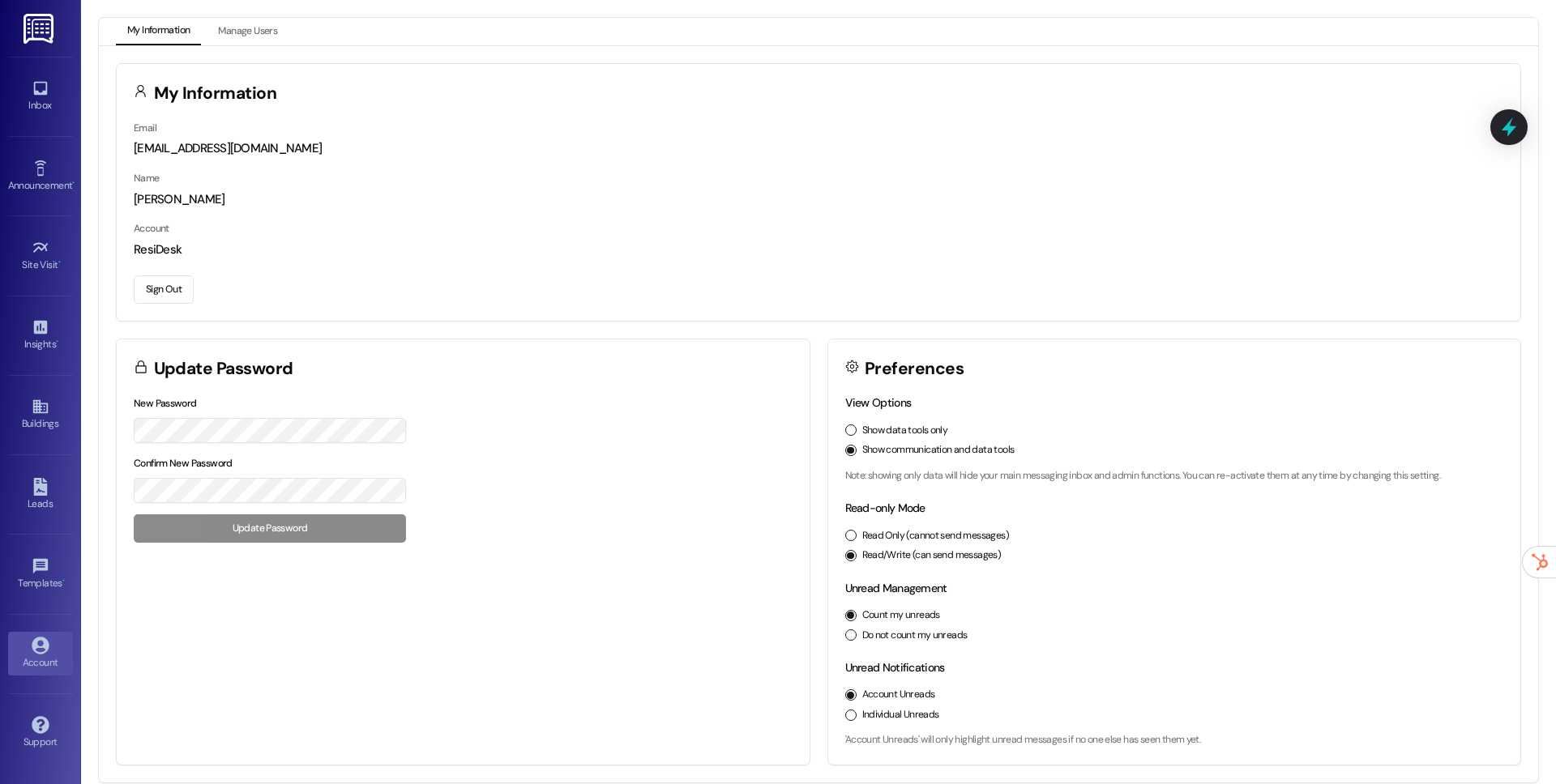
click at [154, 293] on button "Sign Out" at bounding box center [164, 289] width 60 height 28
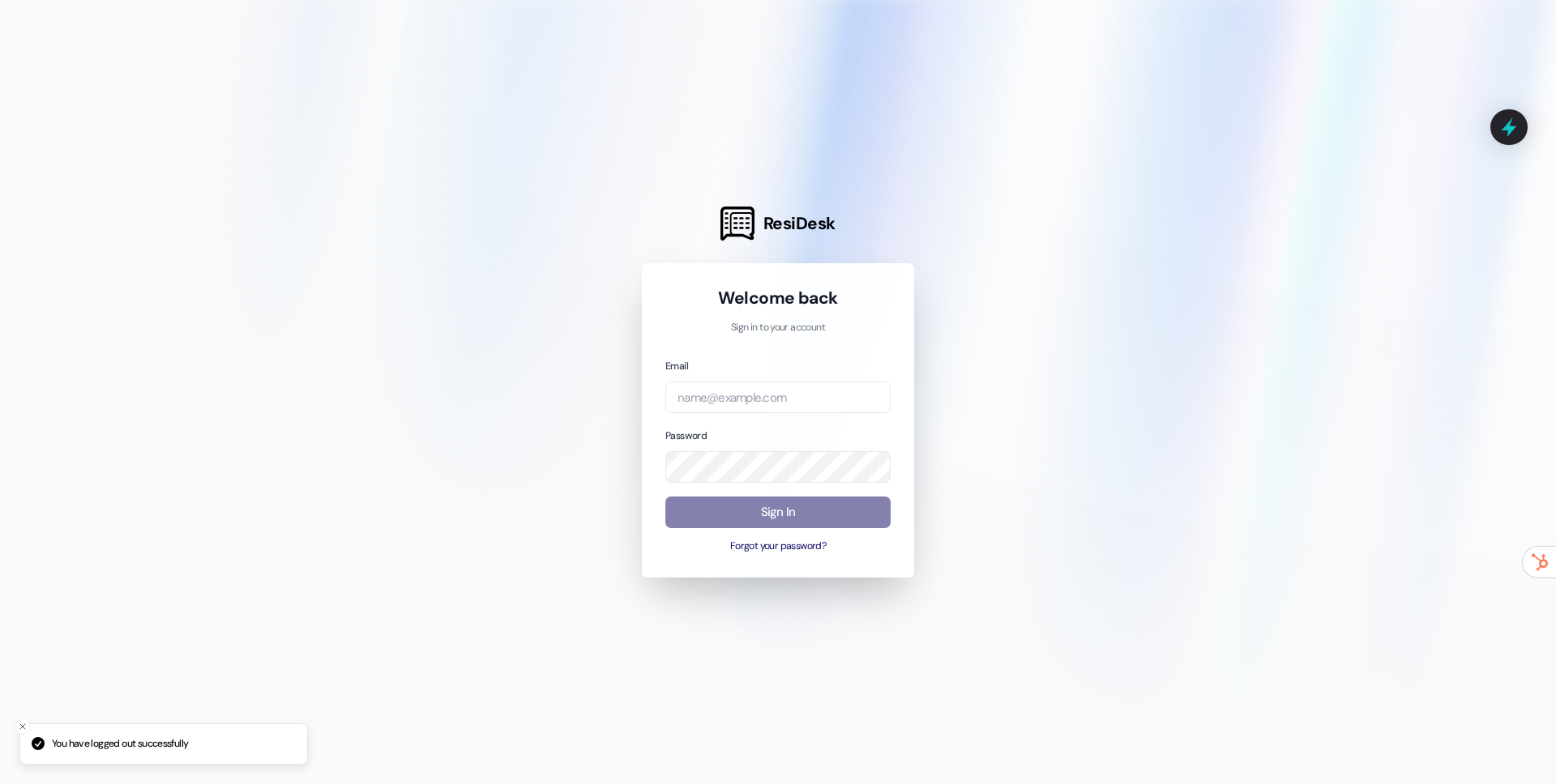
click at [650, 377] on div "Welcome back Sign in to your account Email Password Sign In Forgot your passwor…" at bounding box center [778, 420] width 273 height 315
click at [691, 389] on input "email" at bounding box center [778, 397] width 225 height 32
type input "automated-surveys-root-management@root-management.com"
